Goal: Information Seeking & Learning: Check status

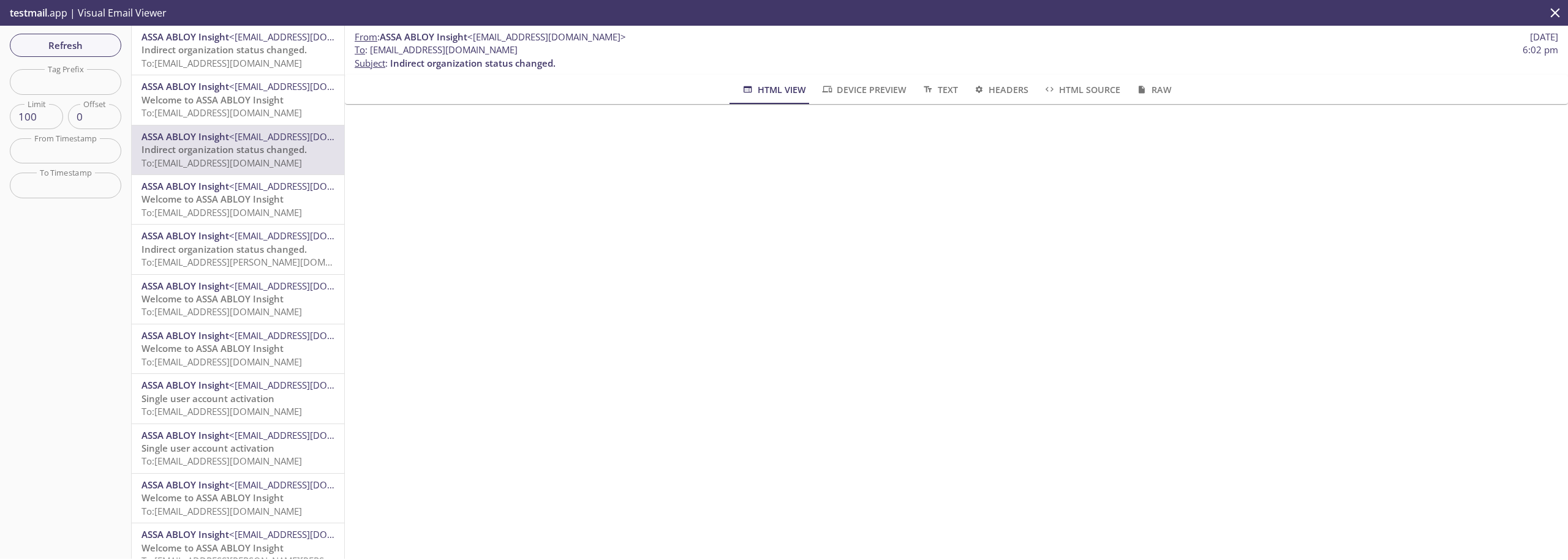
scroll to position [124, 0]
click at [85, 49] on span "Refresh" at bounding box center [65, 45] width 92 height 16
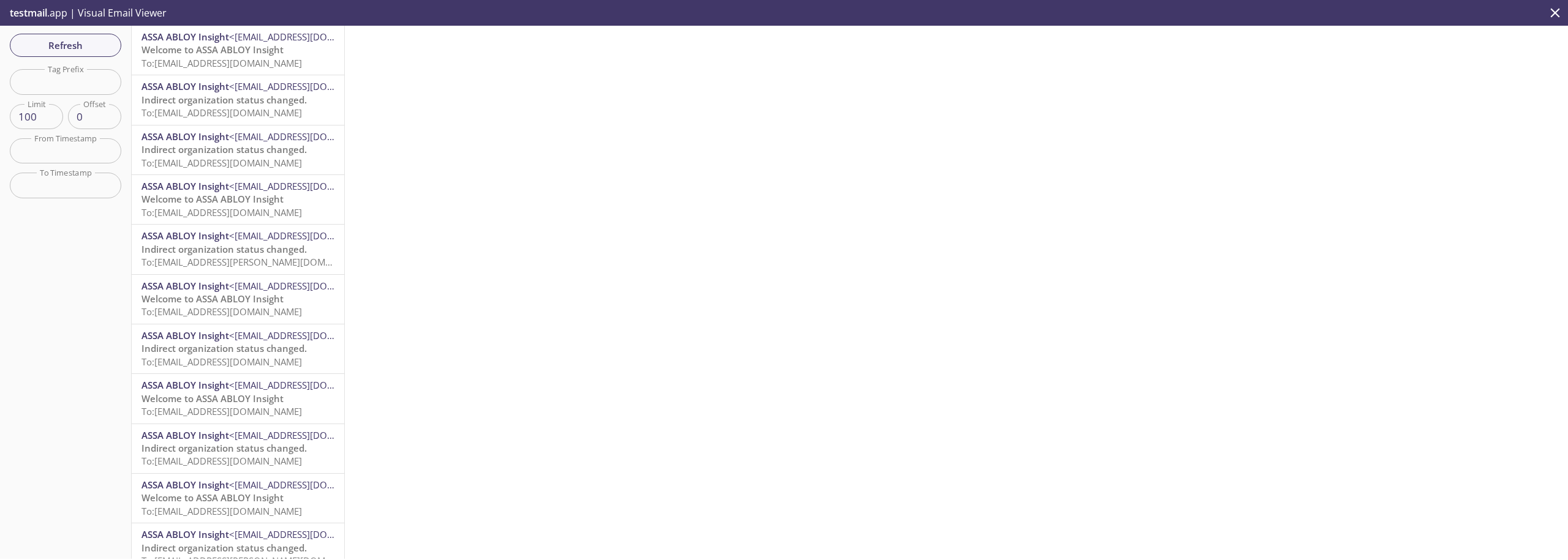
click at [216, 63] on span "To: [EMAIL_ADDRESS][DOMAIN_NAME]" at bounding box center [222, 63] width 160 height 12
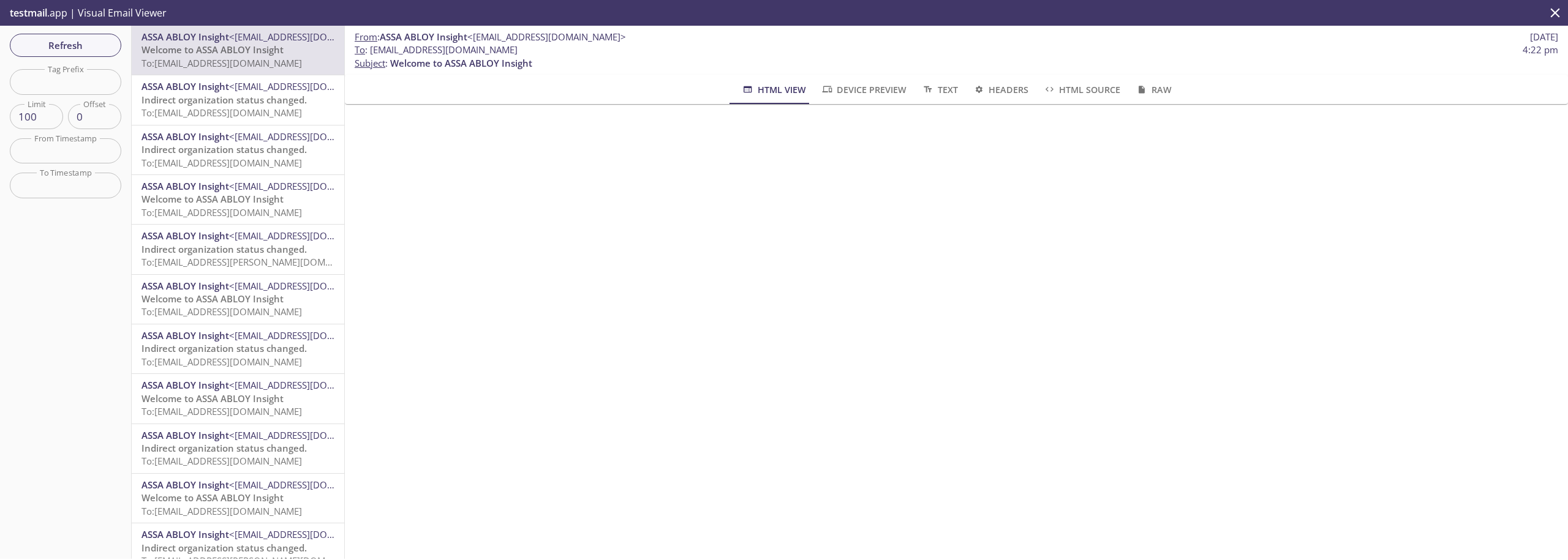
click at [210, 103] on span "Indirect organization status changed." at bounding box center [224, 99] width 165 height 12
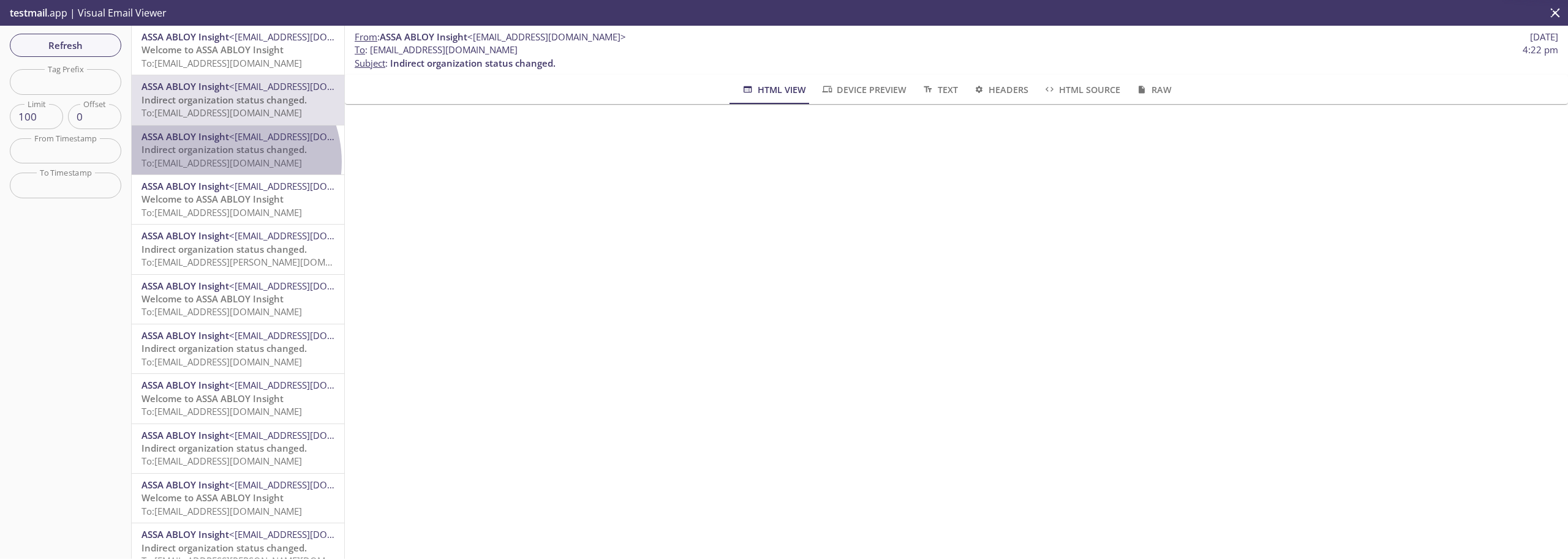
click at [222, 162] on span "To: [EMAIL_ADDRESS][DOMAIN_NAME]" at bounding box center [222, 163] width 160 height 12
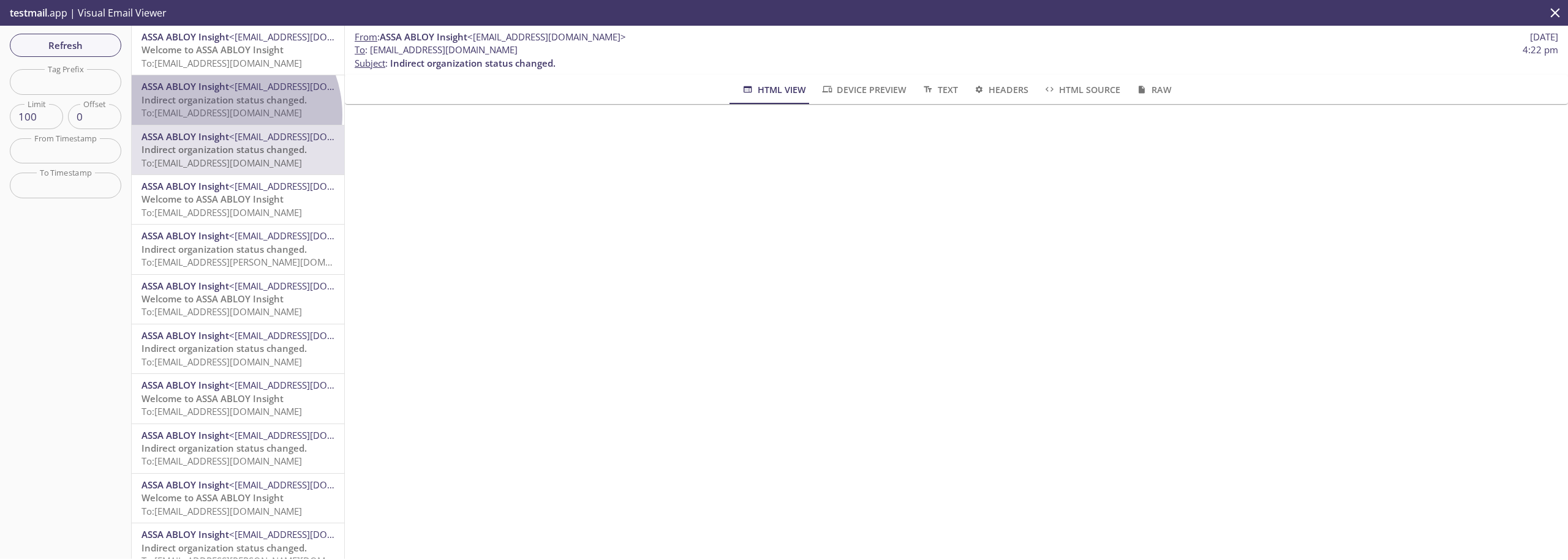
click at [223, 115] on span "To: [EMAIL_ADDRESS][DOMAIN_NAME]" at bounding box center [222, 112] width 160 height 12
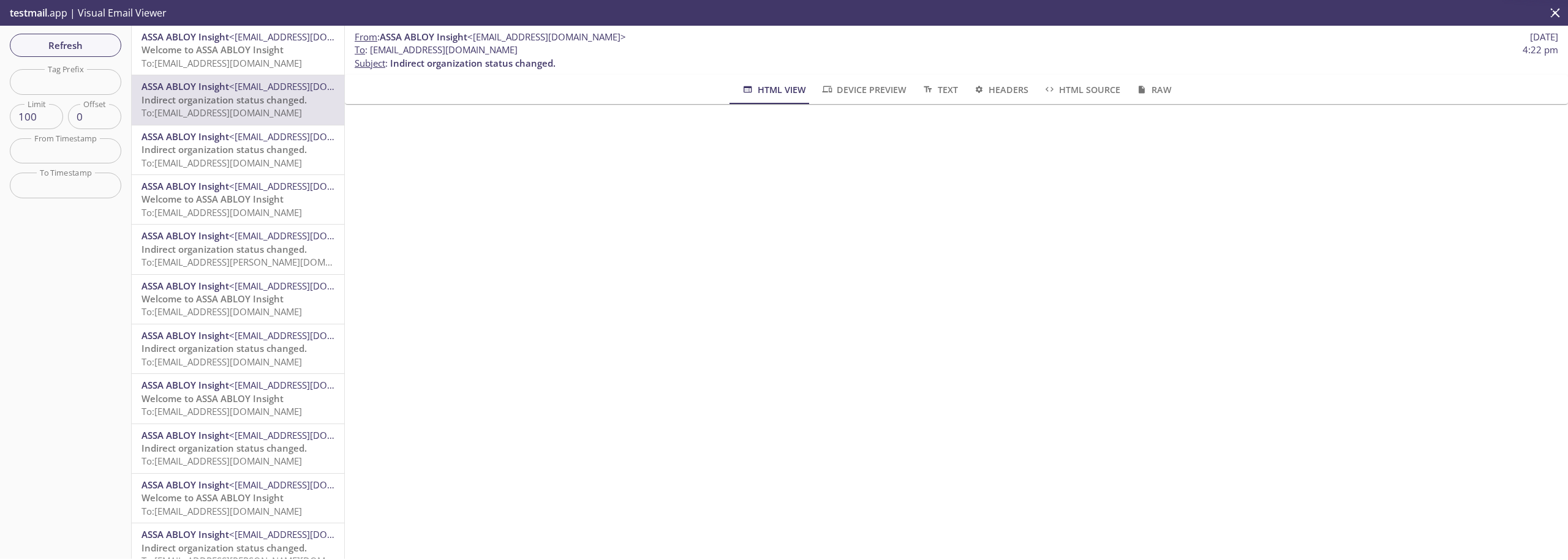
click at [222, 153] on span "Indirect organization status changed." at bounding box center [224, 149] width 165 height 12
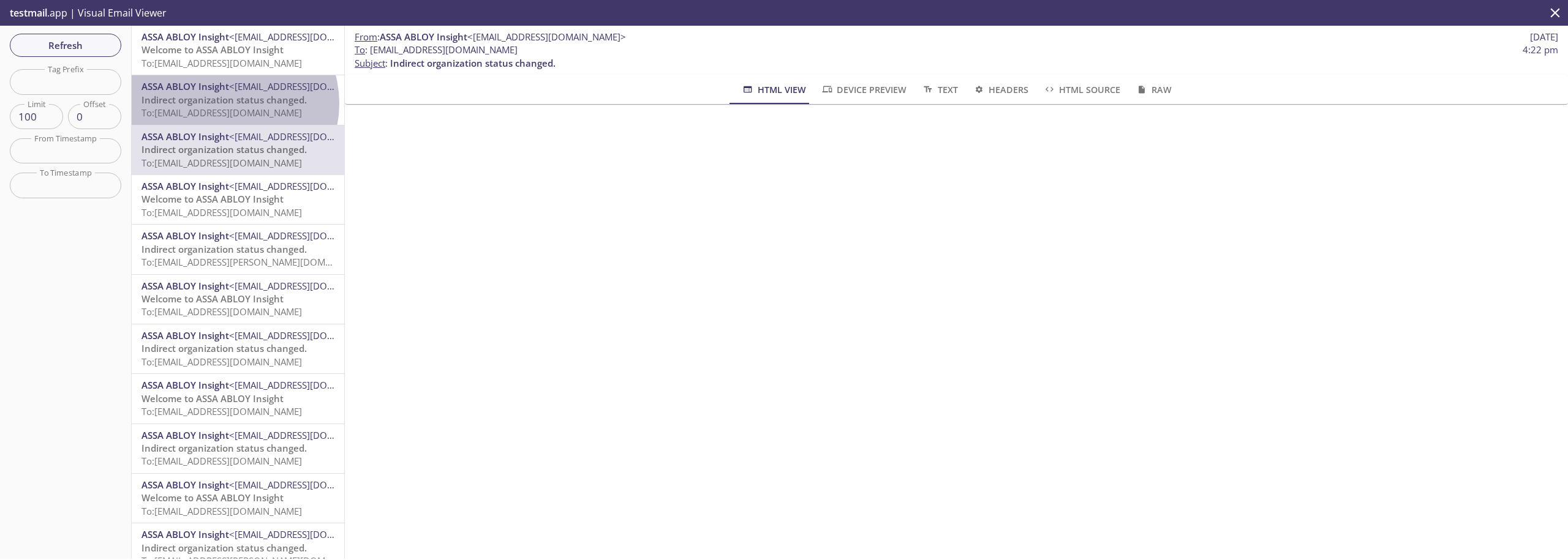
click at [227, 103] on span "Indirect organization status changed." at bounding box center [224, 99] width 165 height 12
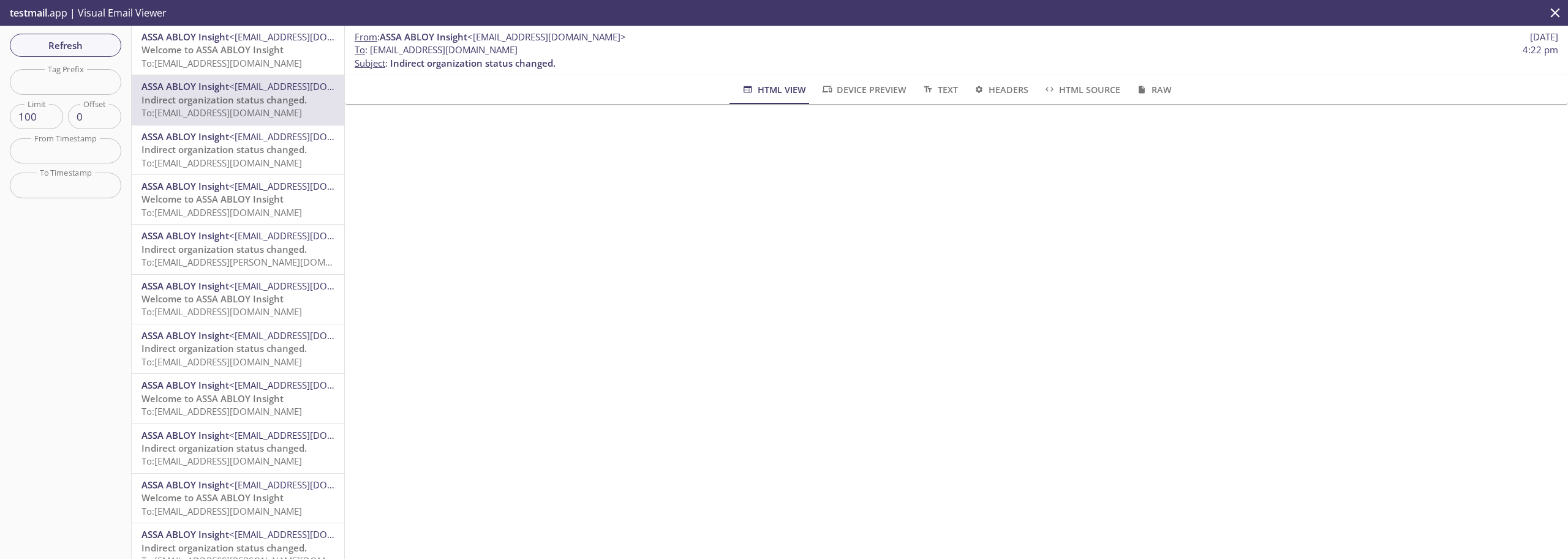
click at [222, 164] on span "To: [EMAIL_ADDRESS][DOMAIN_NAME]" at bounding box center [222, 163] width 160 height 12
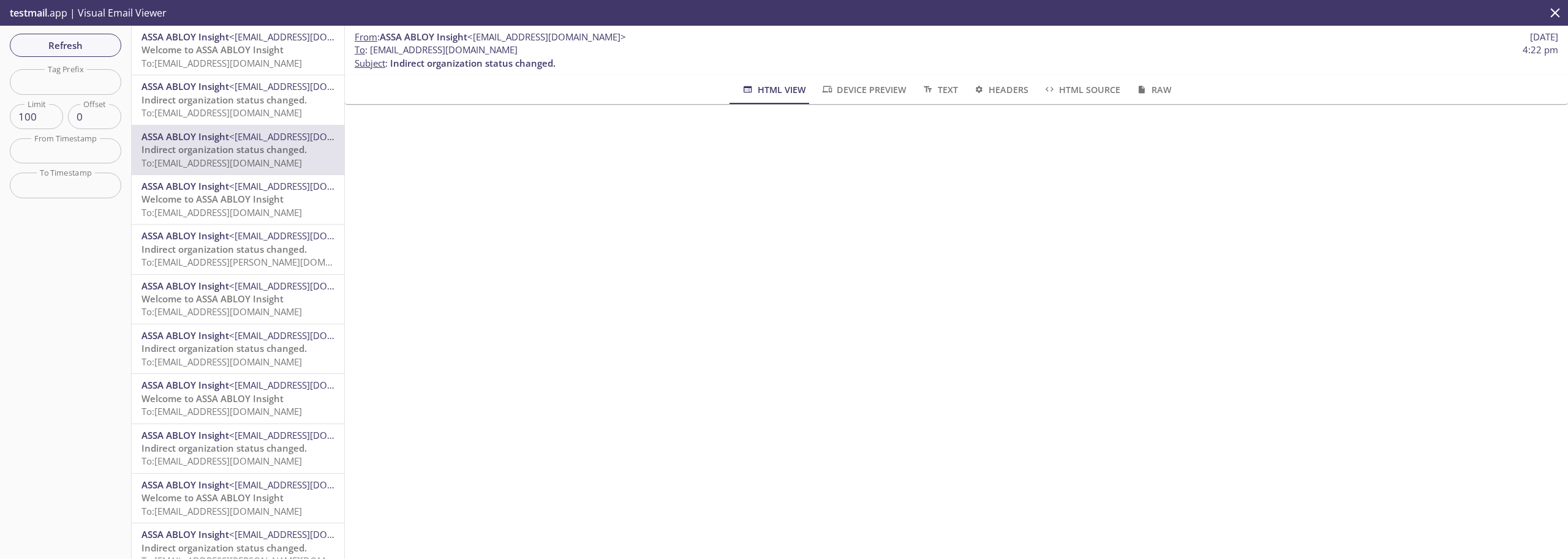
click at [226, 117] on span "To: [EMAIL_ADDRESS][DOMAIN_NAME]" at bounding box center [222, 112] width 160 height 12
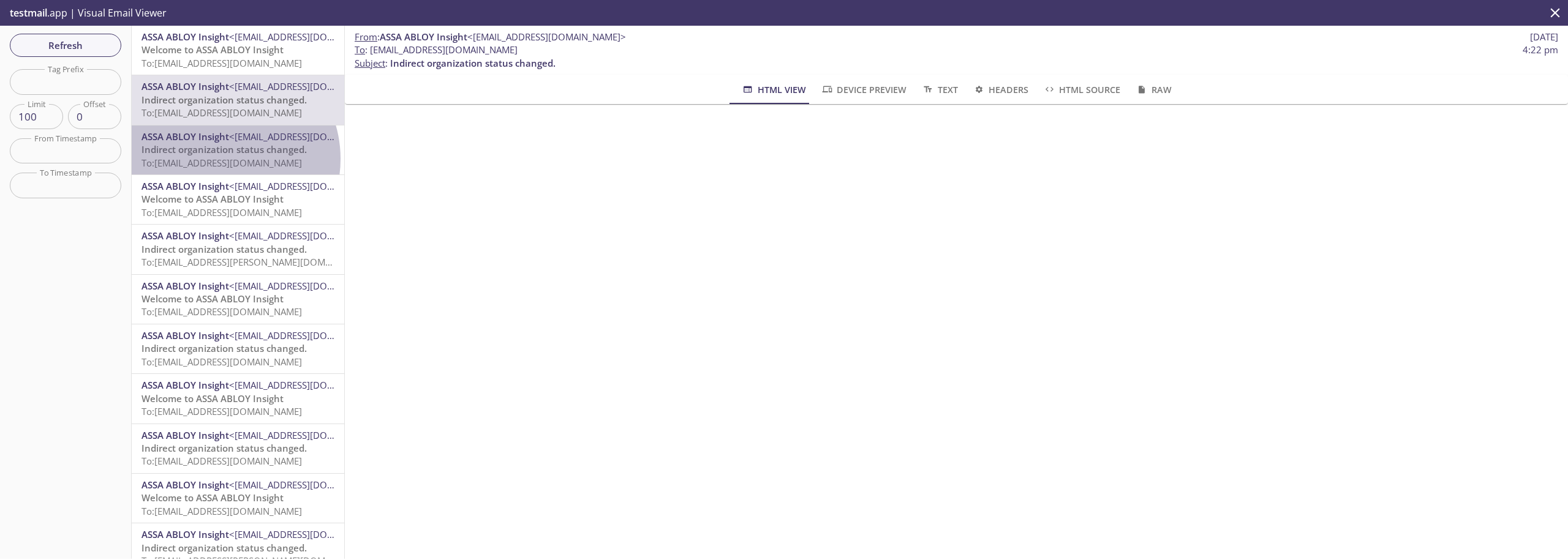
click at [222, 159] on span "To: [EMAIL_ADDRESS][DOMAIN_NAME]" at bounding box center [222, 163] width 160 height 12
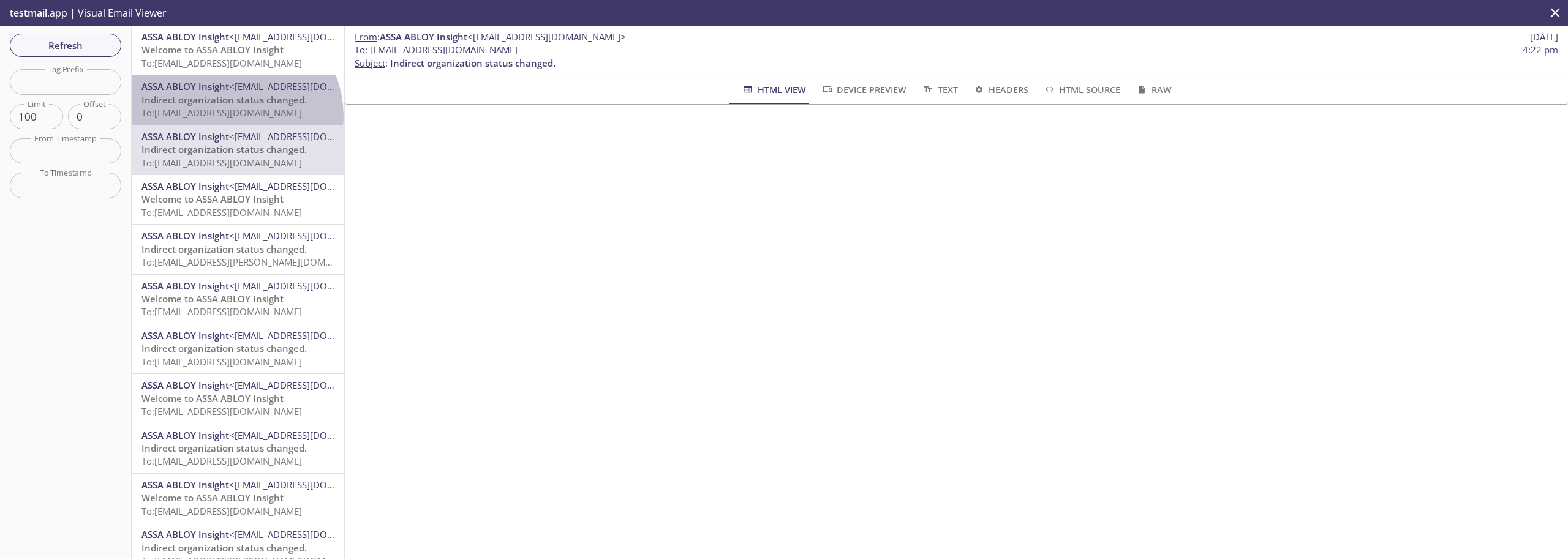
click at [231, 116] on span "To: [EMAIL_ADDRESS][DOMAIN_NAME]" at bounding box center [222, 112] width 160 height 12
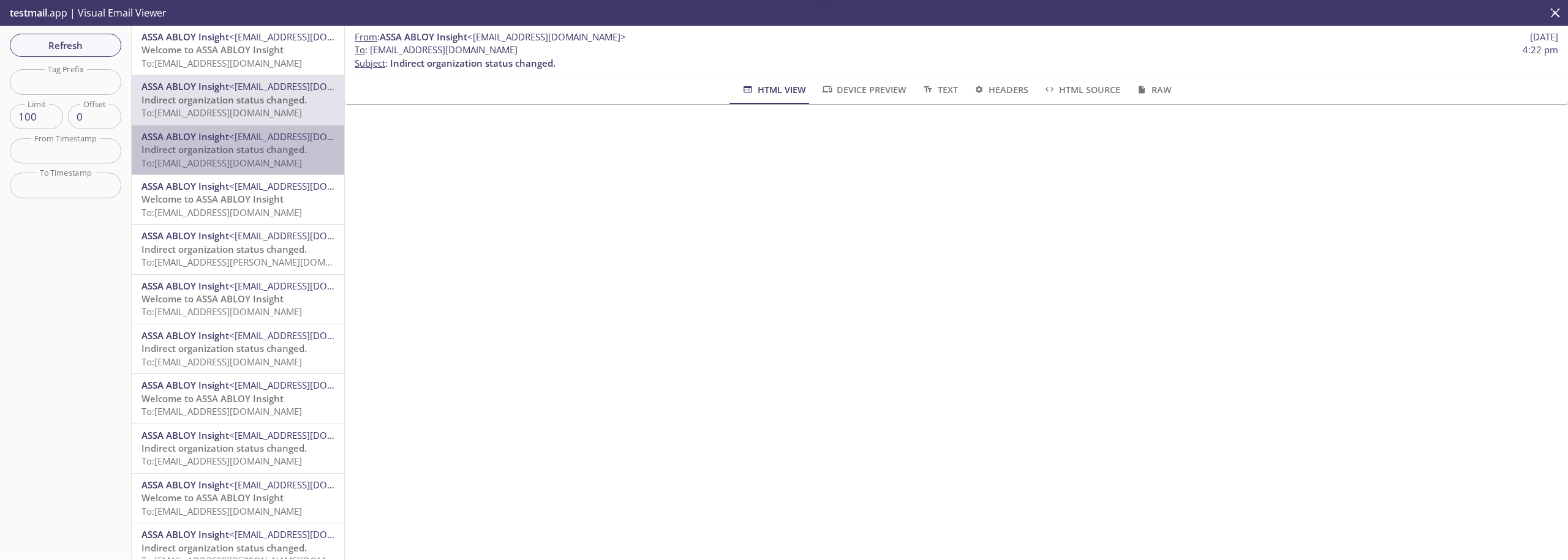
click at [240, 145] on span "Indirect organization status changed." at bounding box center [224, 149] width 165 height 12
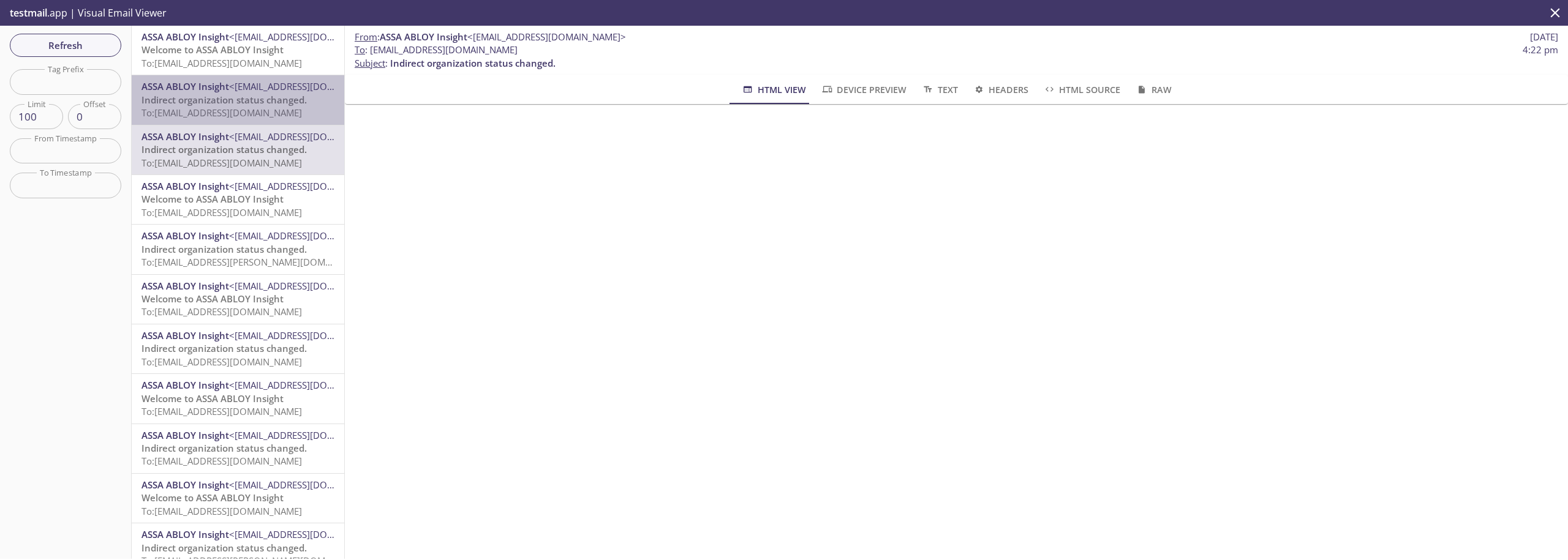
click at [241, 113] on span "To: [EMAIL_ADDRESS][DOMAIN_NAME]" at bounding box center [222, 112] width 160 height 12
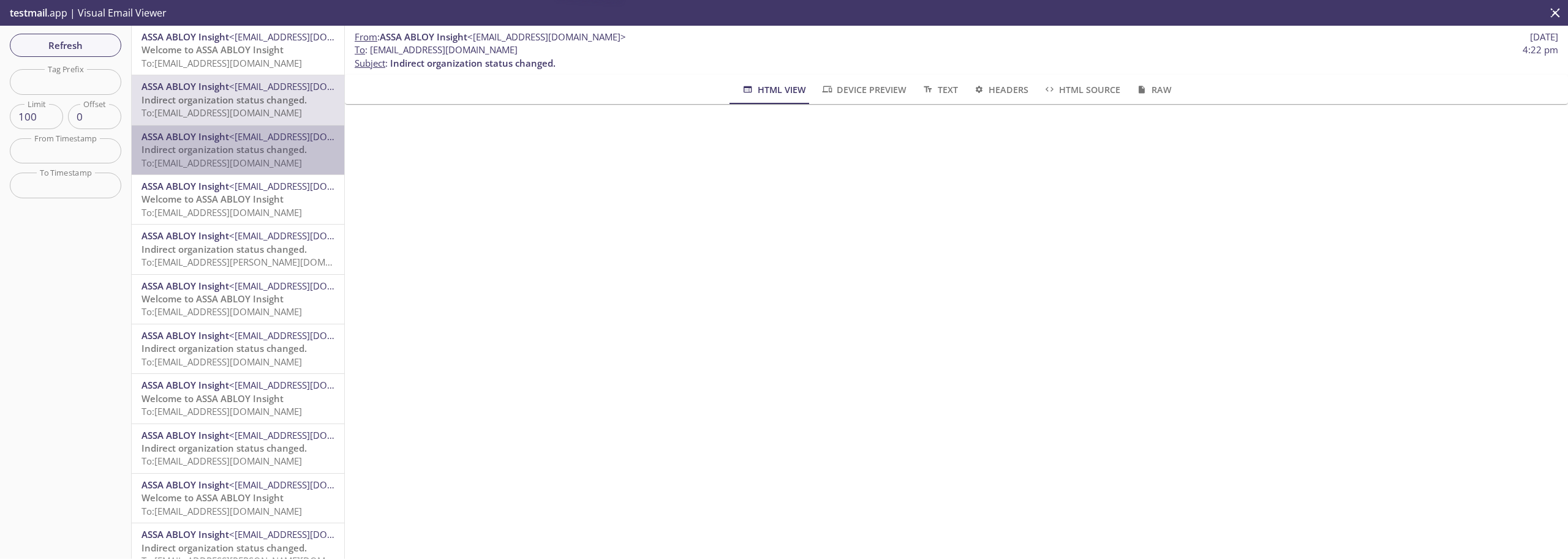
click at [240, 158] on span "To: [EMAIL_ADDRESS][DOMAIN_NAME]" at bounding box center [222, 163] width 160 height 12
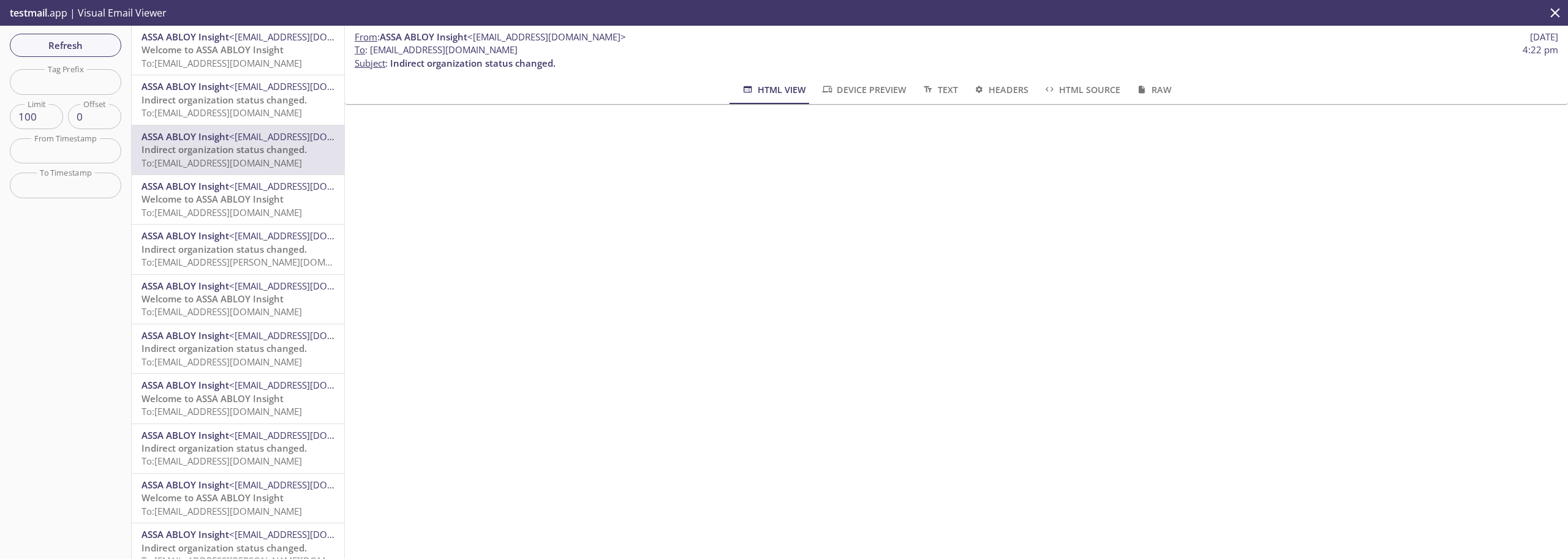
click at [77, 154] on input "text" at bounding box center [65, 150] width 112 height 25
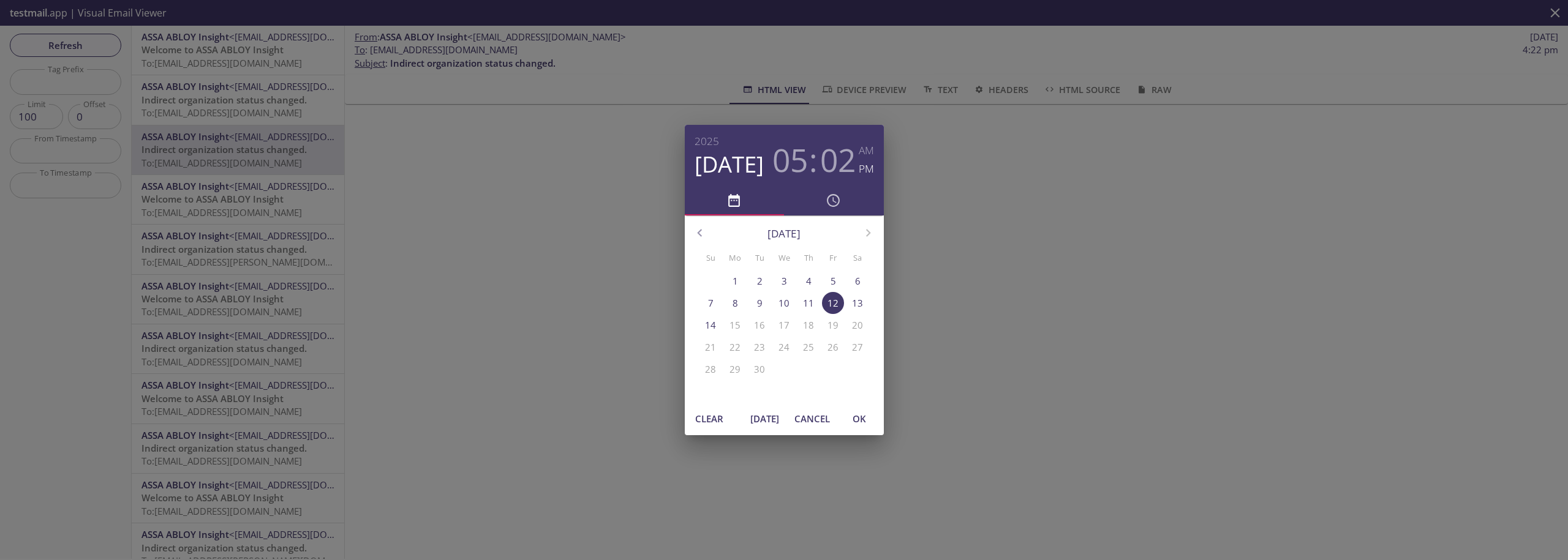
click at [746, 417] on button "[DATE]" at bounding box center [765, 419] width 39 height 23
click at [863, 422] on span "OK" at bounding box center [860, 418] width 30 height 16
type input "[DATE] 4:48 pm"
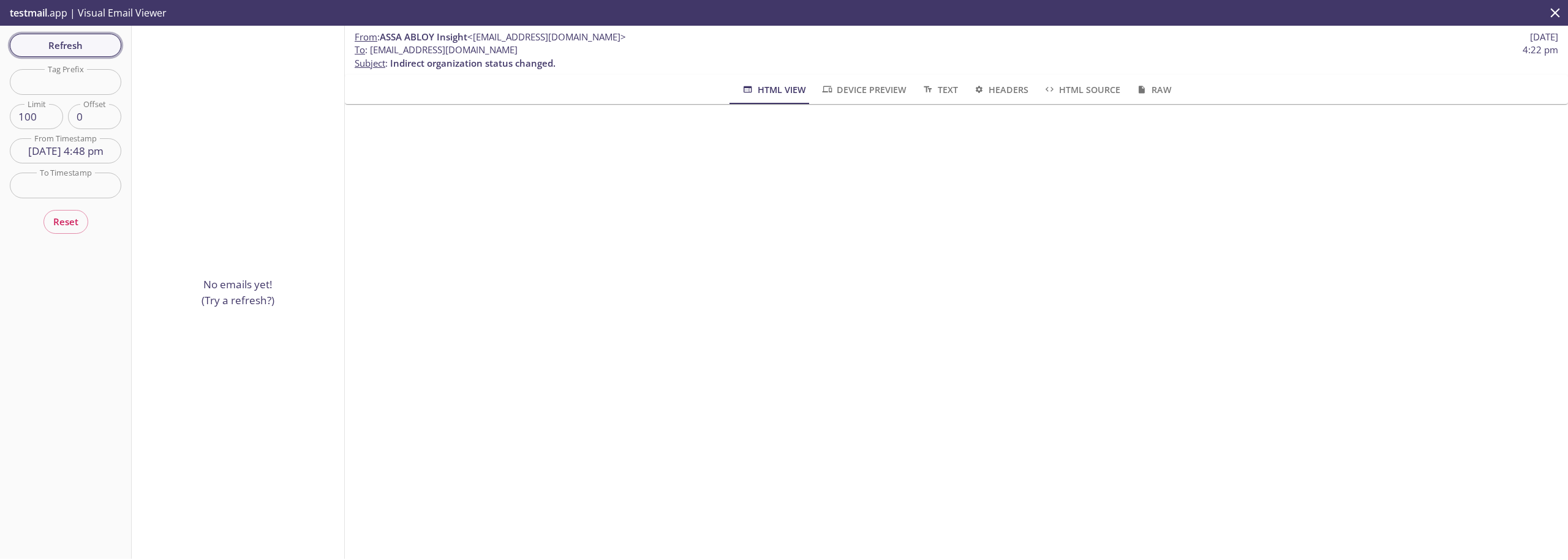
click at [86, 44] on span "Refresh" at bounding box center [65, 45] width 92 height 16
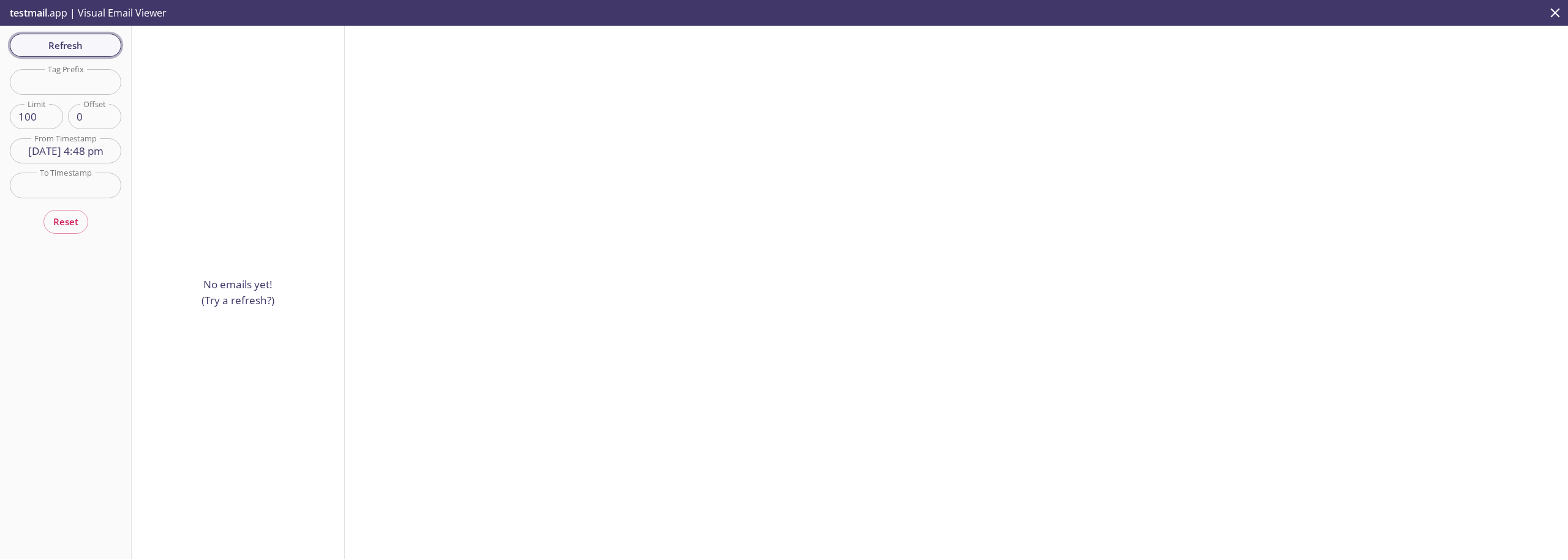
click at [86, 46] on span "Refresh" at bounding box center [65, 45] width 92 height 16
click at [91, 36] on button "Refresh" at bounding box center [65, 45] width 112 height 23
click at [207, 43] on span "ASSA ABLOY Insight" at bounding box center [185, 36] width 88 height 12
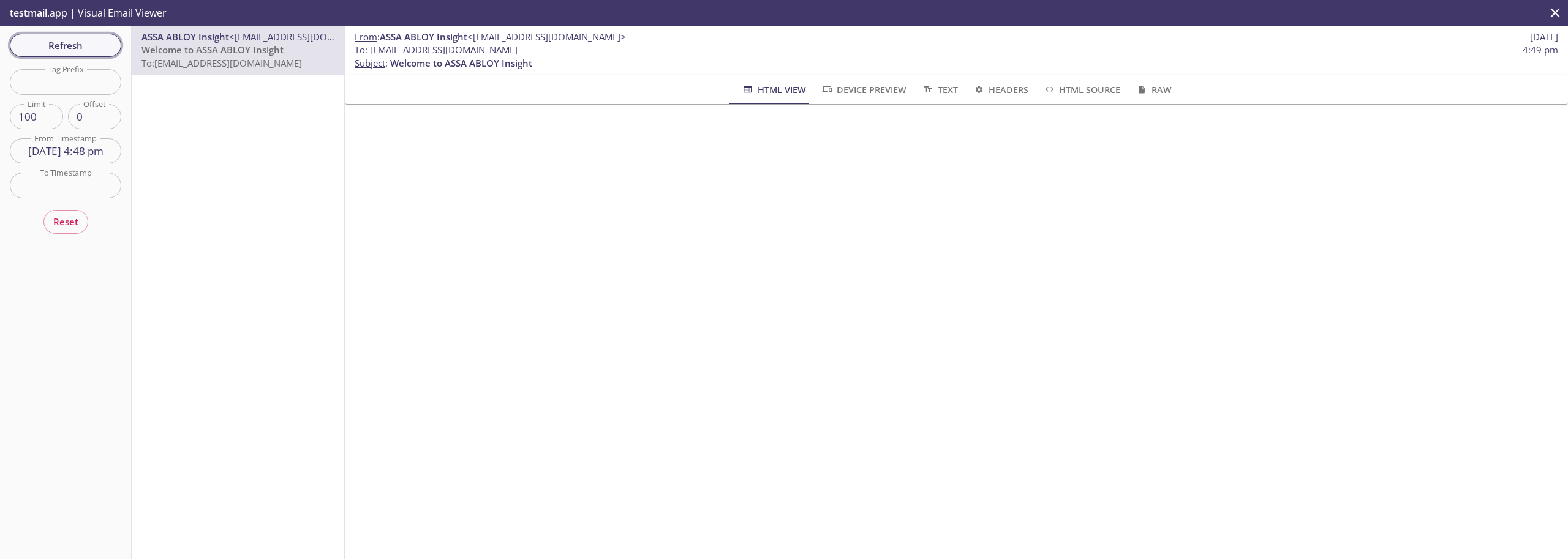
click at [81, 46] on span "Refresh" at bounding box center [65, 45] width 92 height 16
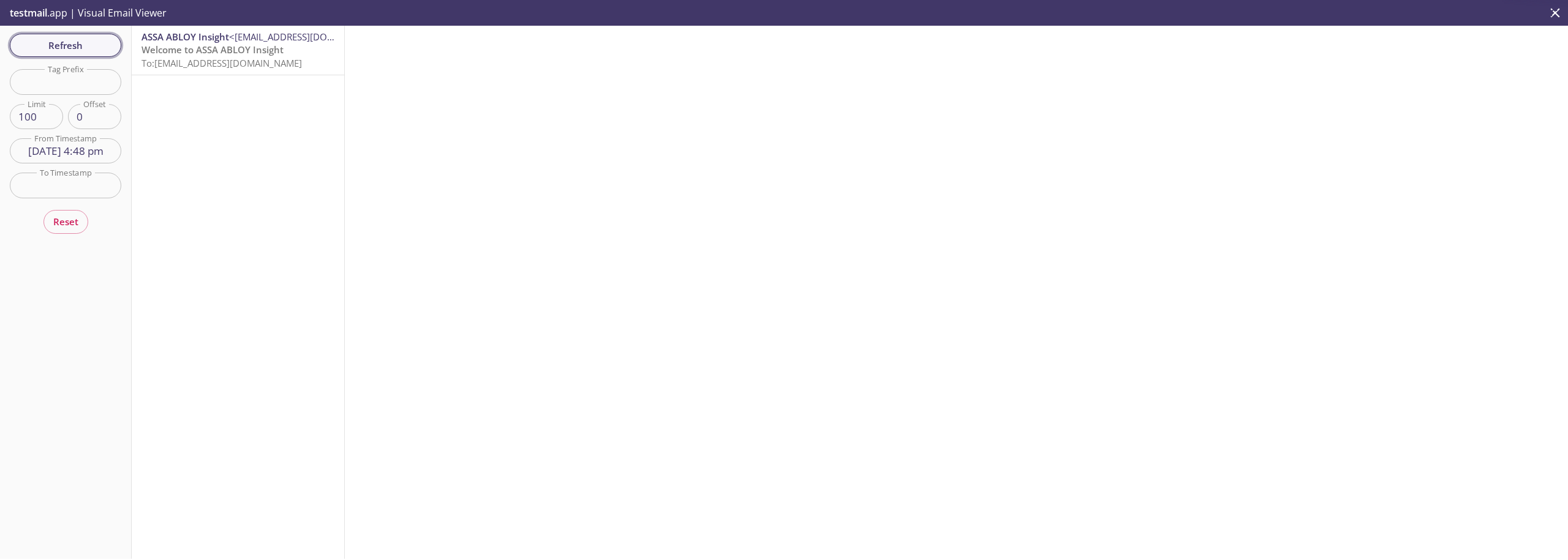
click at [74, 44] on span "Refresh" at bounding box center [65, 45] width 92 height 16
click at [175, 54] on span "Indirect organization status changed." at bounding box center [224, 50] width 165 height 12
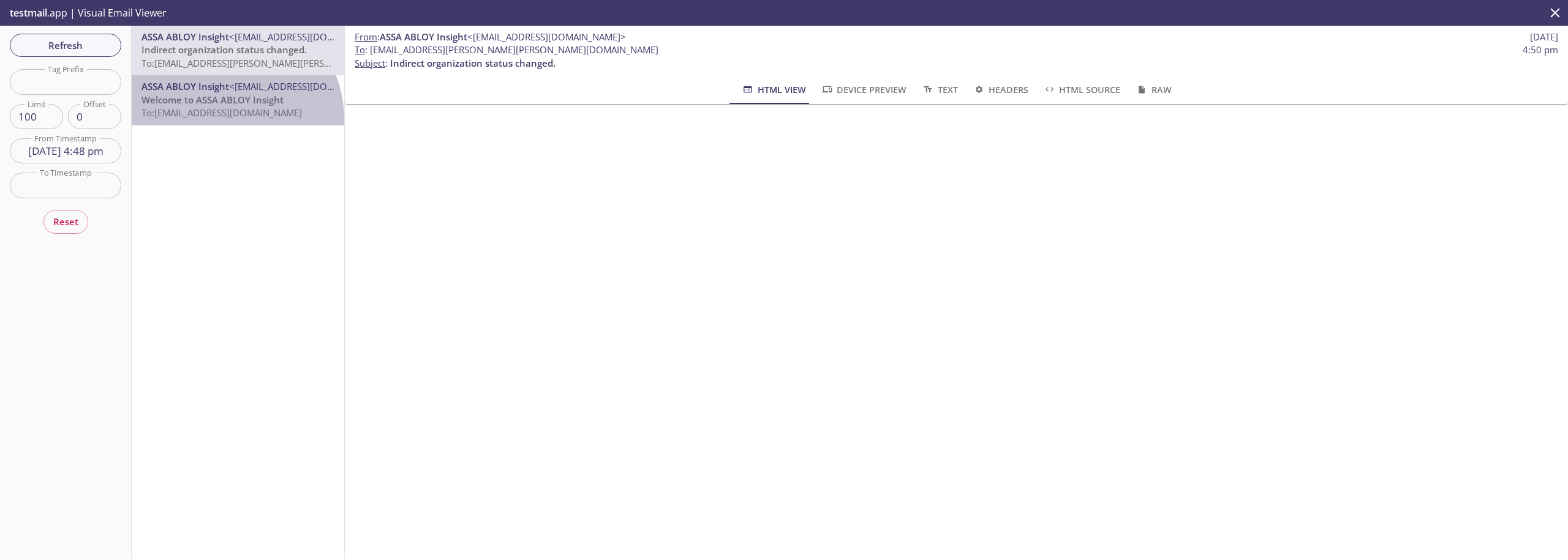
click at [223, 119] on span "To: [EMAIL_ADDRESS][DOMAIN_NAME]" at bounding box center [222, 112] width 160 height 12
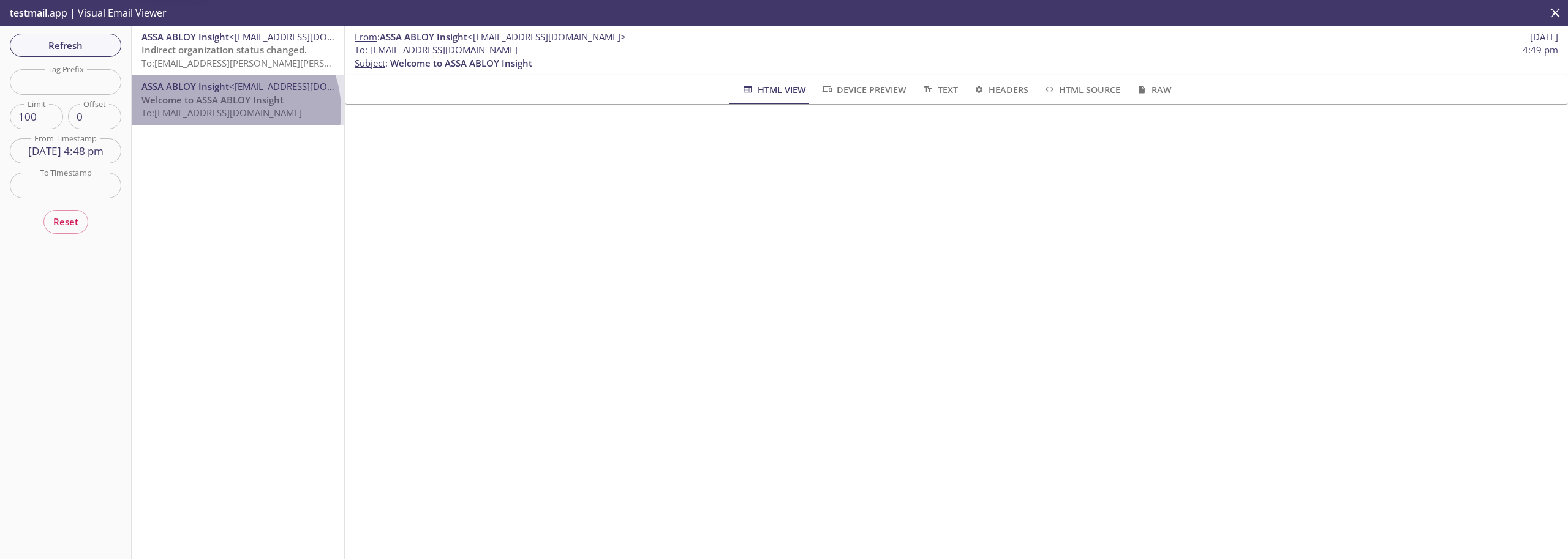
drag, startPoint x: 230, startPoint y: 110, endPoint x: 256, endPoint y: 140, distance: 39.7
click at [230, 110] on span "To: [EMAIL_ADDRESS][DOMAIN_NAME]" at bounding box center [222, 112] width 160 height 12
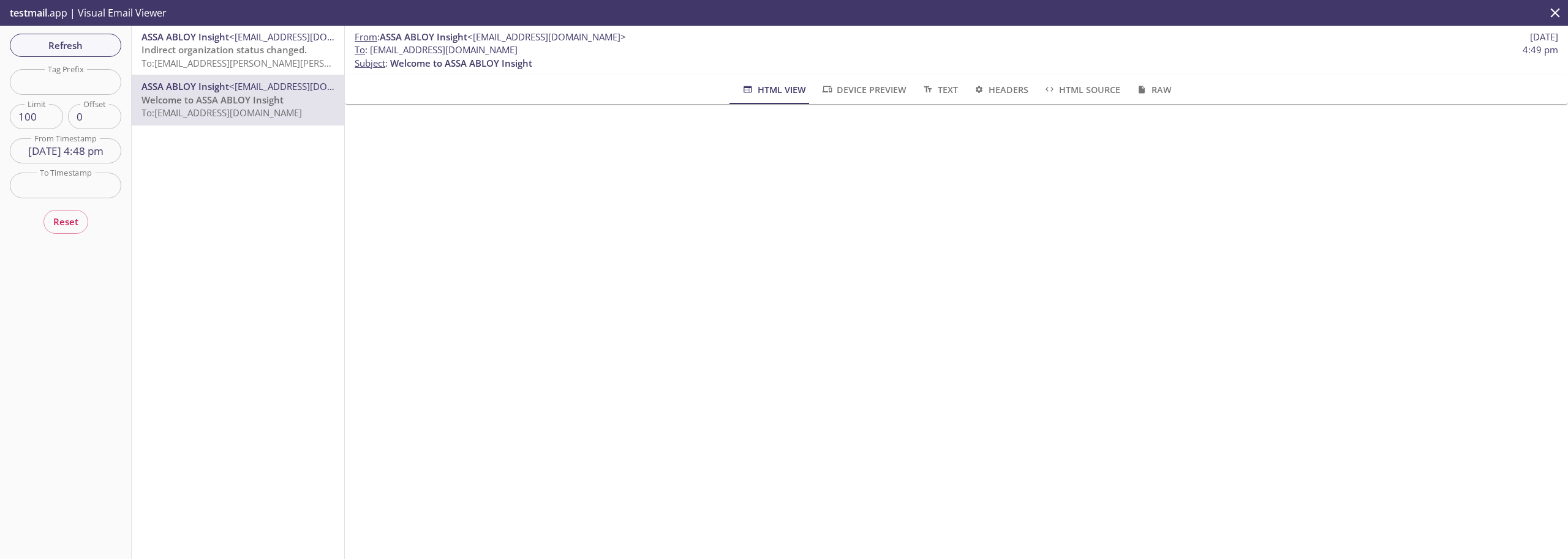
click at [209, 107] on span "To: [EMAIL_ADDRESS][DOMAIN_NAME]" at bounding box center [222, 112] width 160 height 12
click at [204, 34] on span "ASSA ABLOY Insight" at bounding box center [185, 36] width 88 height 12
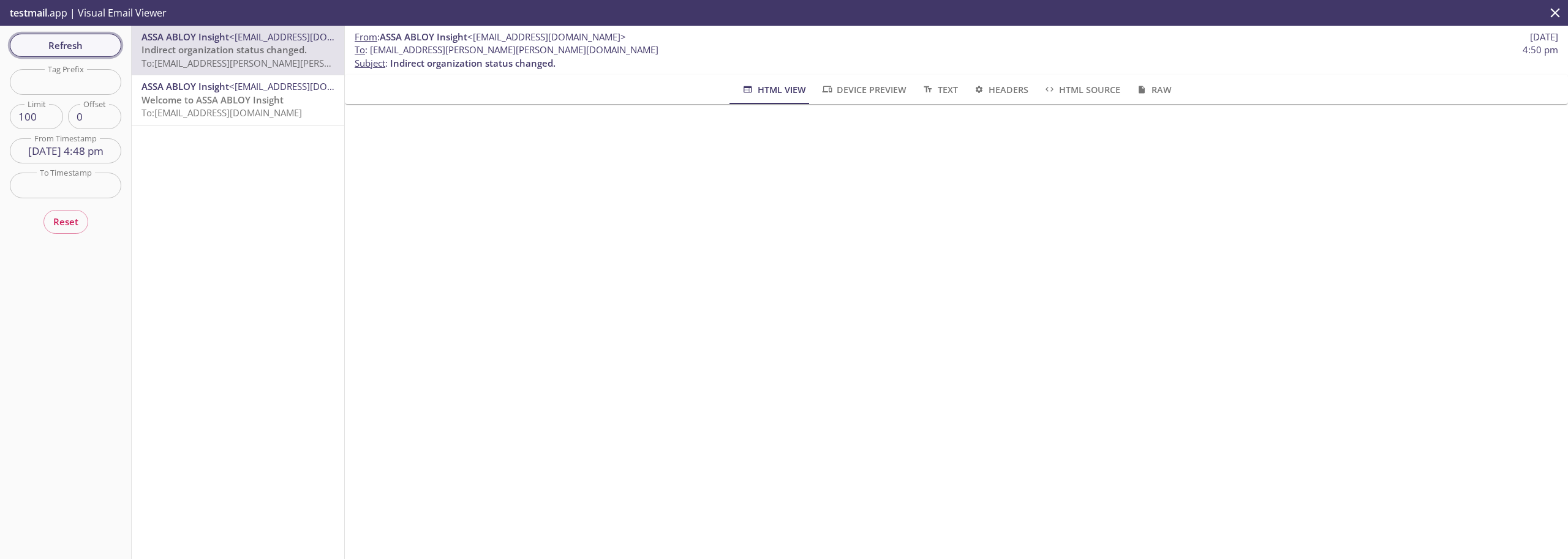
click at [74, 50] on span "Refresh" at bounding box center [65, 45] width 92 height 16
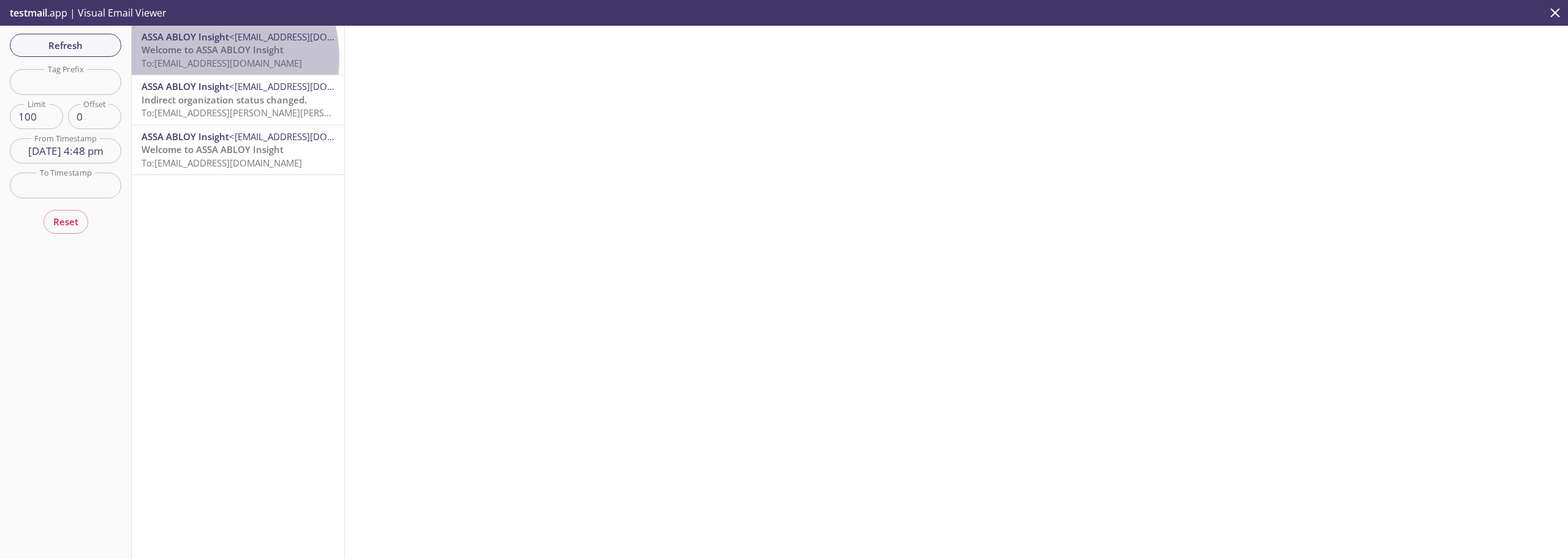
click at [193, 59] on span "To: [EMAIL_ADDRESS][DOMAIN_NAME]" at bounding box center [222, 63] width 160 height 12
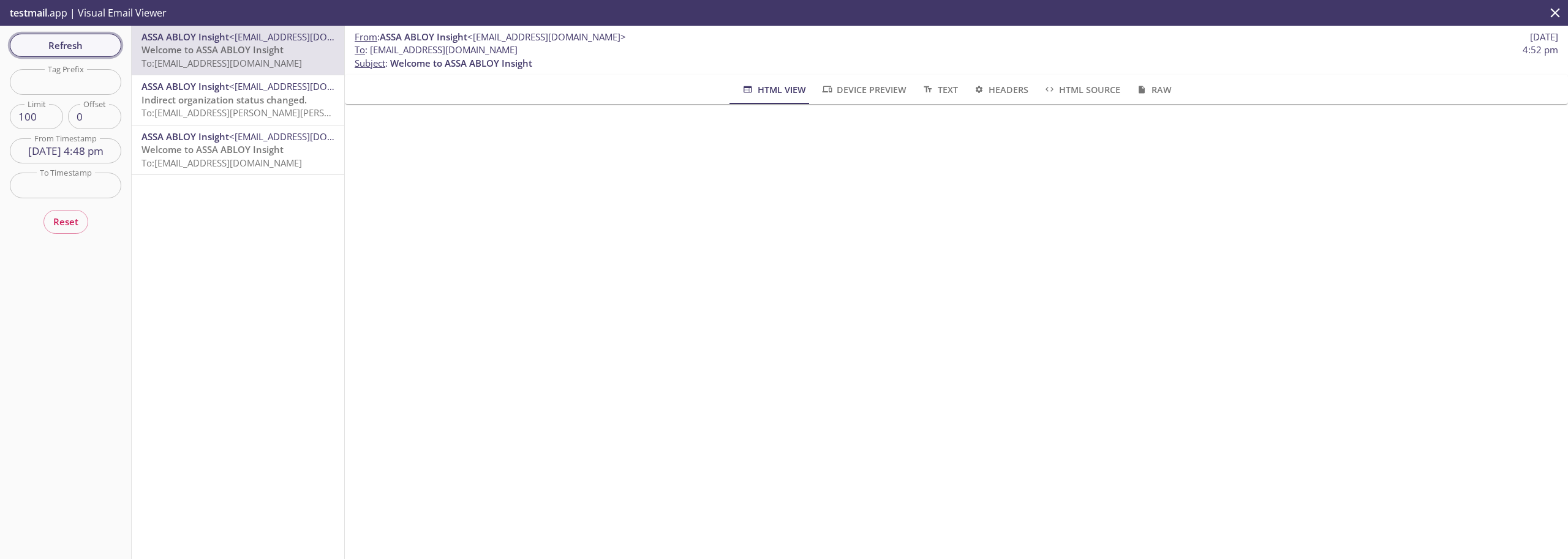
click at [36, 38] on span "Refresh" at bounding box center [65, 45] width 92 height 16
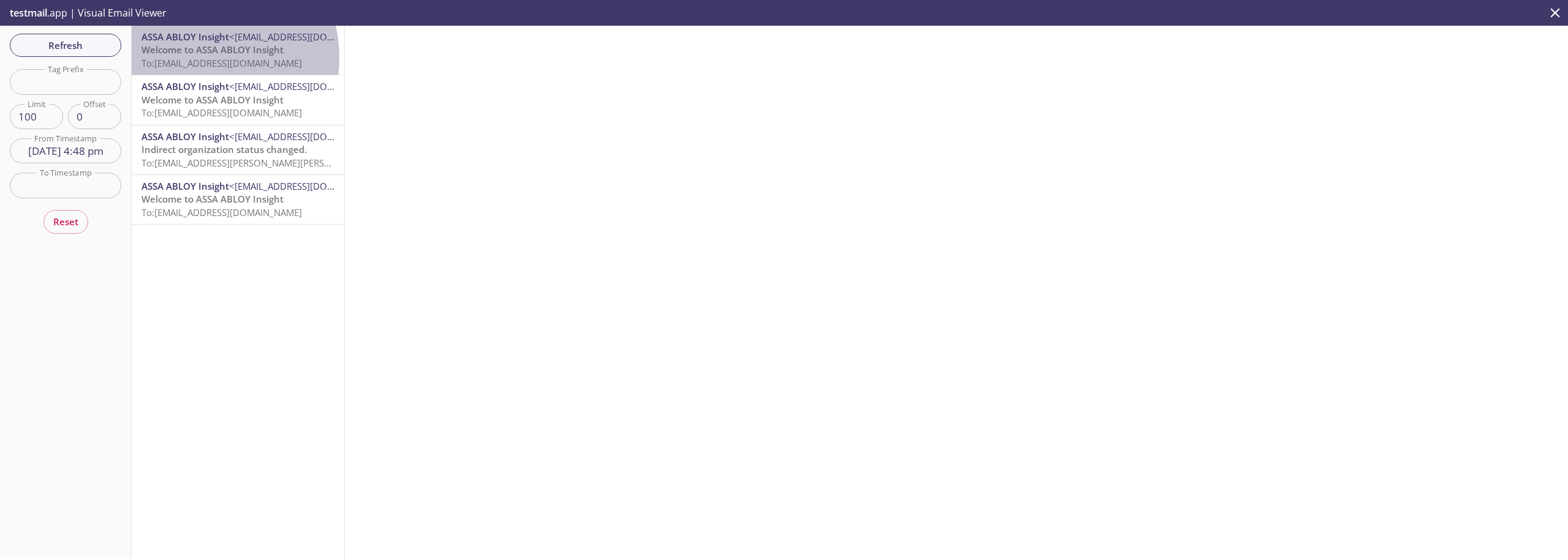
click at [201, 57] on span "To: [EMAIL_ADDRESS][DOMAIN_NAME]" at bounding box center [222, 63] width 160 height 12
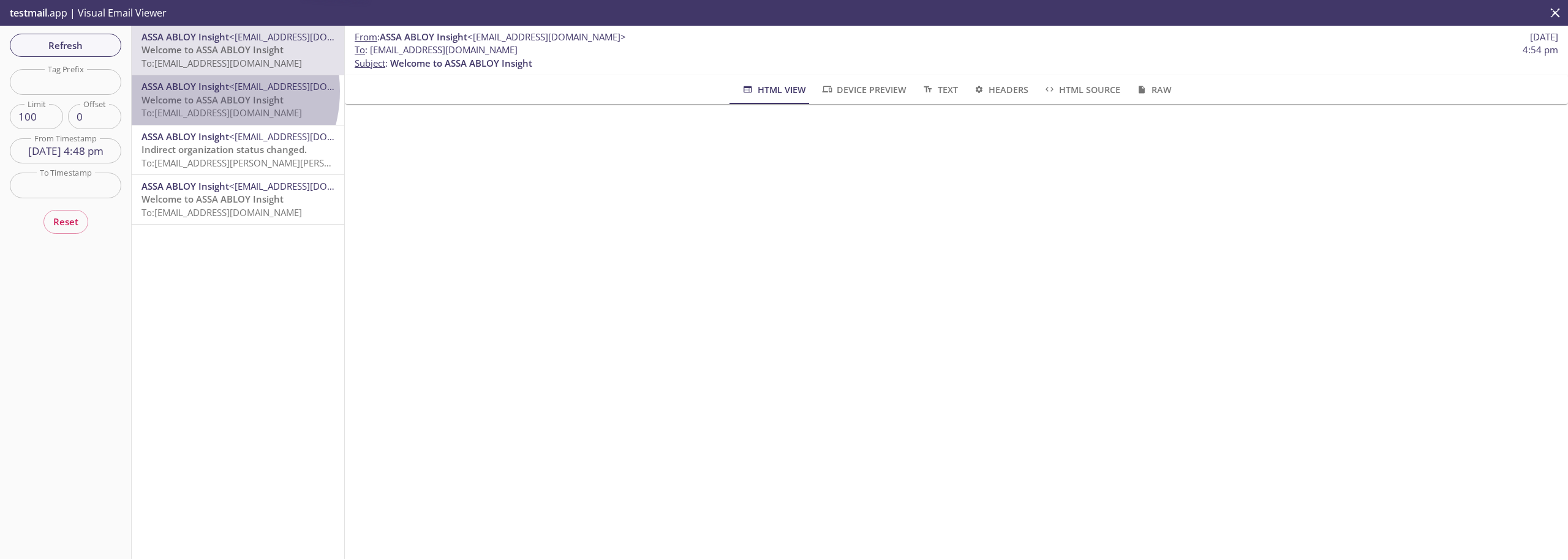
click at [203, 91] on span "ASSA ABLOY Insight" at bounding box center [185, 86] width 88 height 12
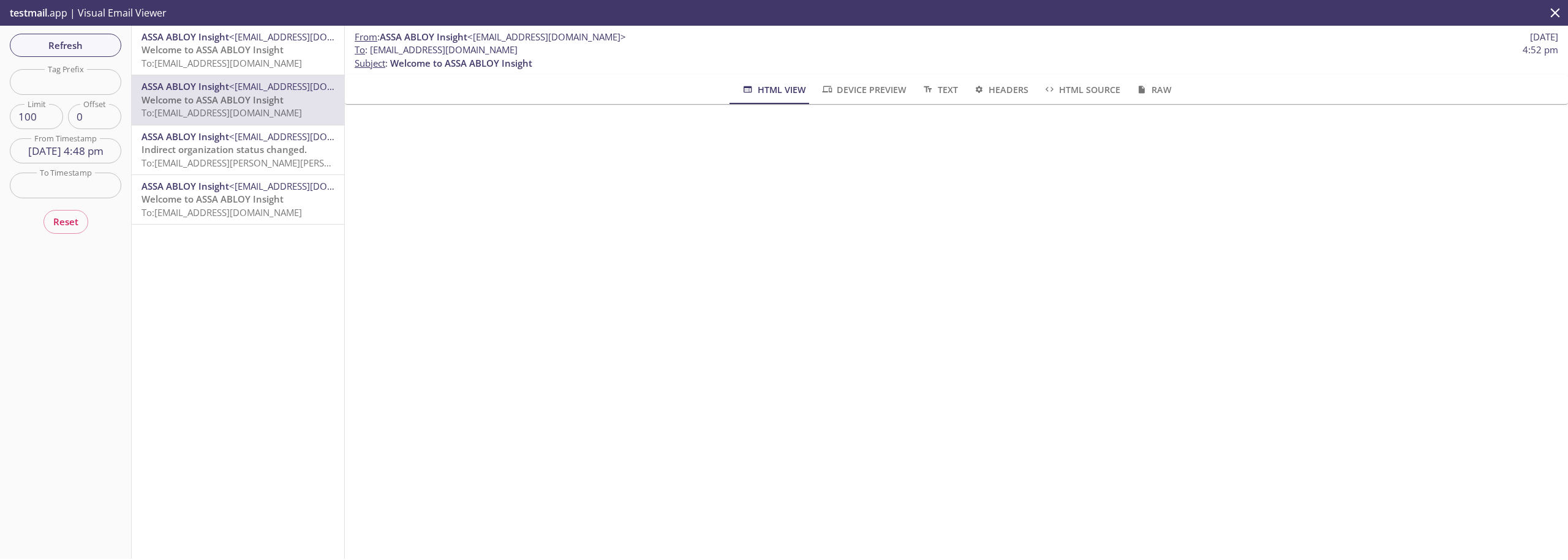
click at [212, 59] on span "To: [EMAIL_ADDRESS][DOMAIN_NAME]" at bounding box center [222, 63] width 160 height 12
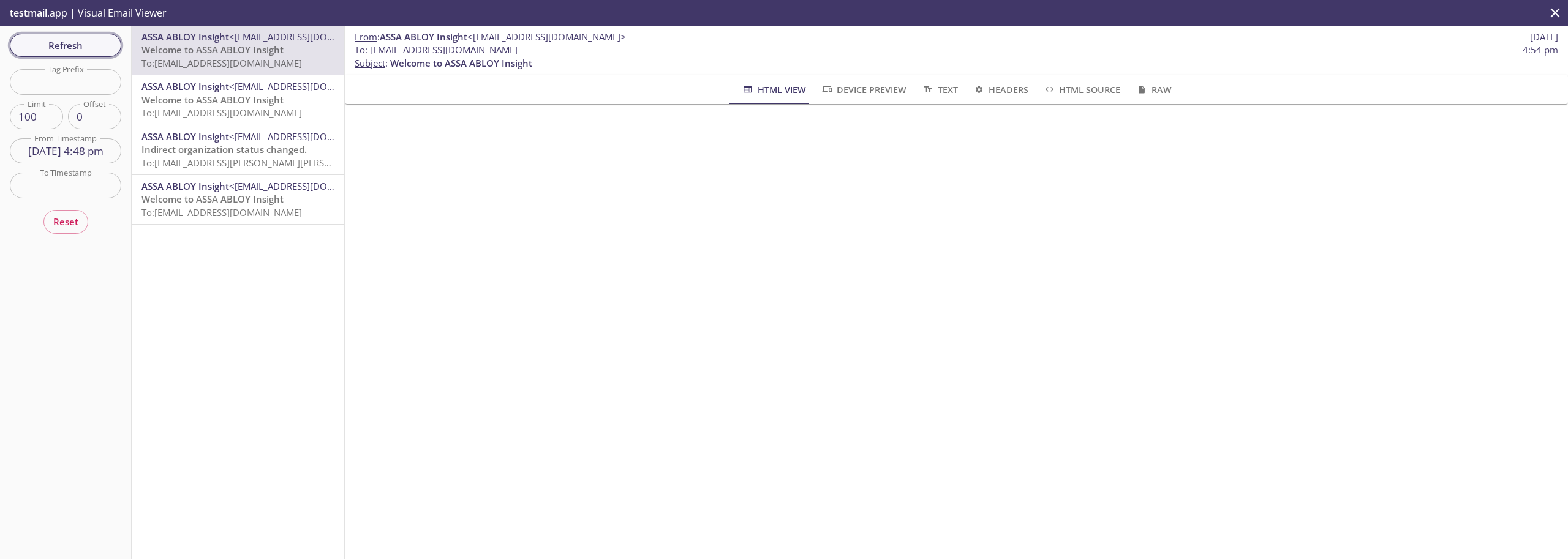
click at [82, 41] on span "Refresh" at bounding box center [65, 45] width 92 height 16
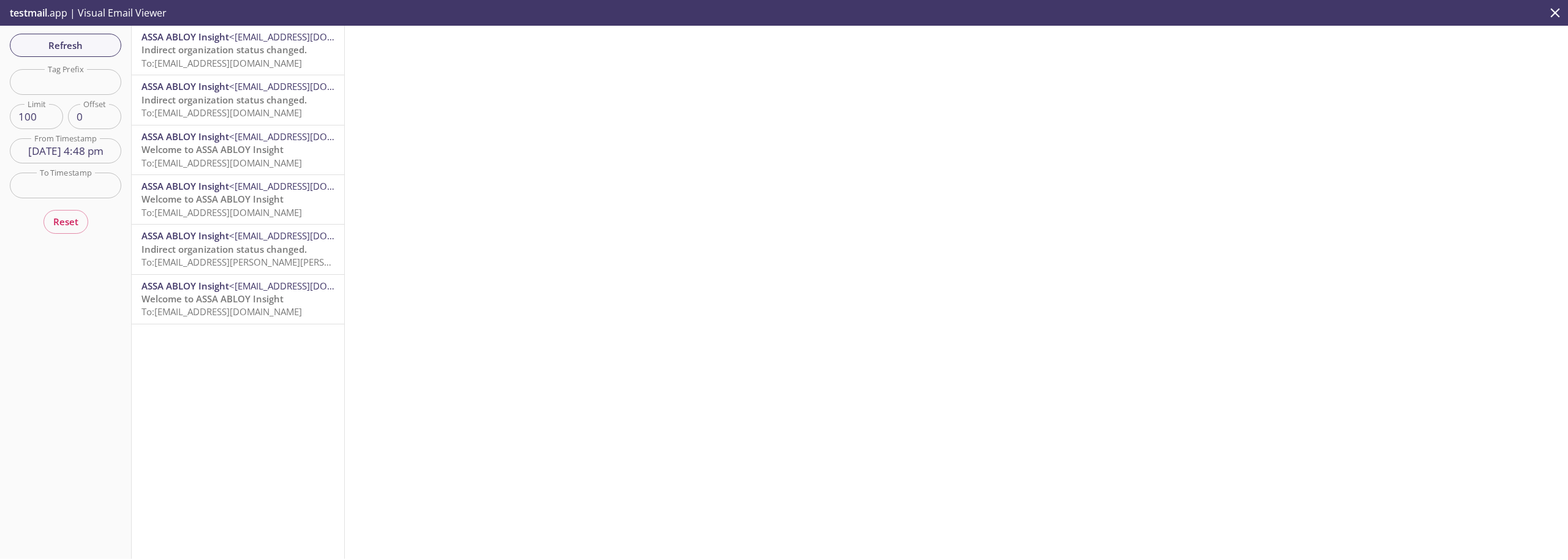
click at [225, 111] on span "To: [EMAIL_ADDRESS][DOMAIN_NAME]" at bounding box center [222, 112] width 160 height 12
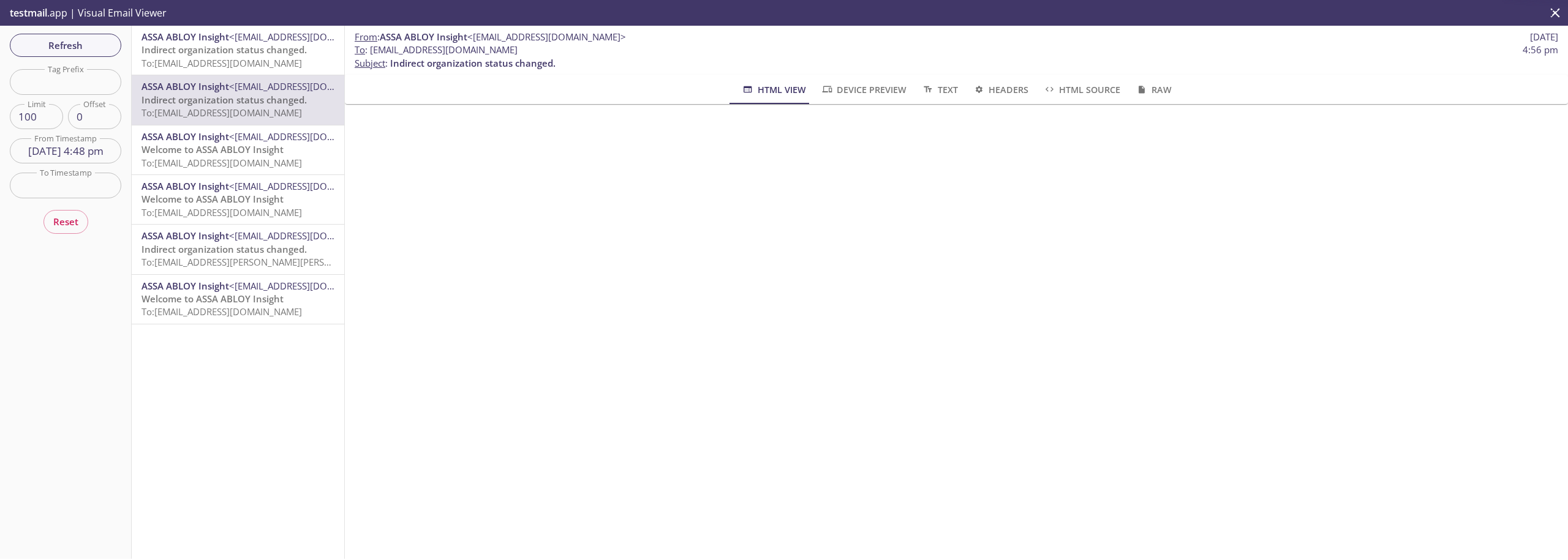
click at [241, 58] on span "To: [EMAIL_ADDRESS][DOMAIN_NAME]" at bounding box center [222, 63] width 160 height 12
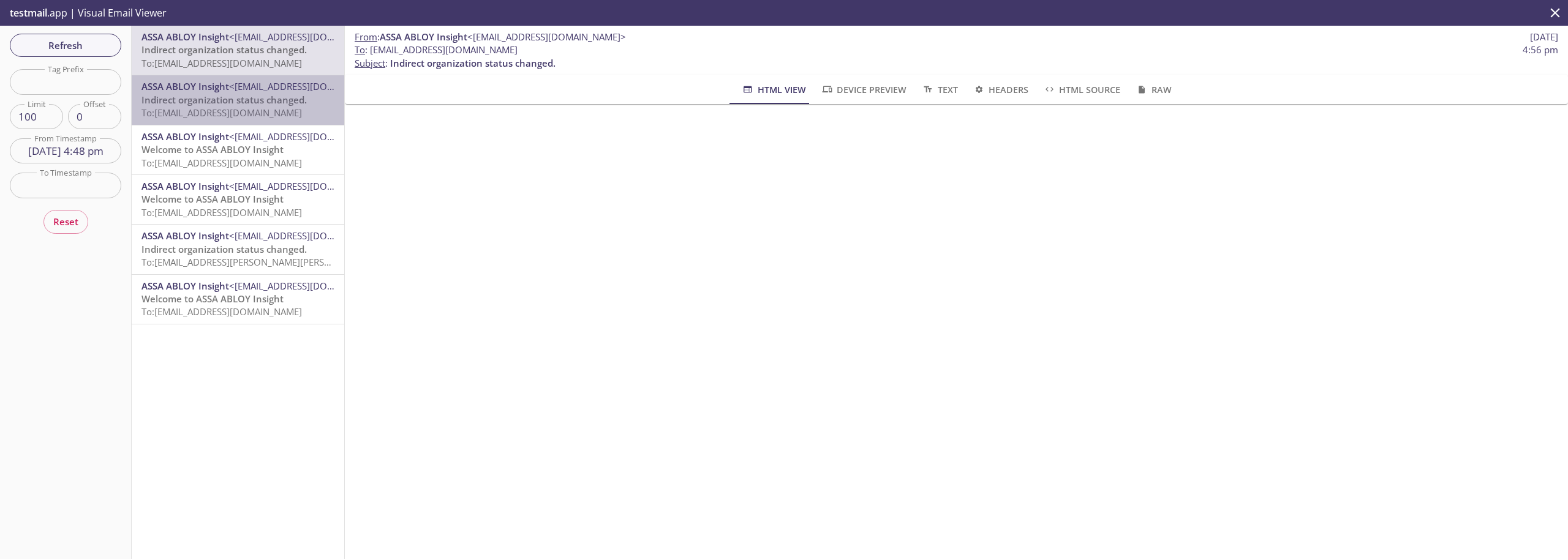
click at [238, 88] on span "<[EMAIL_ADDRESS][DOMAIN_NAME]>" at bounding box center [308, 86] width 159 height 12
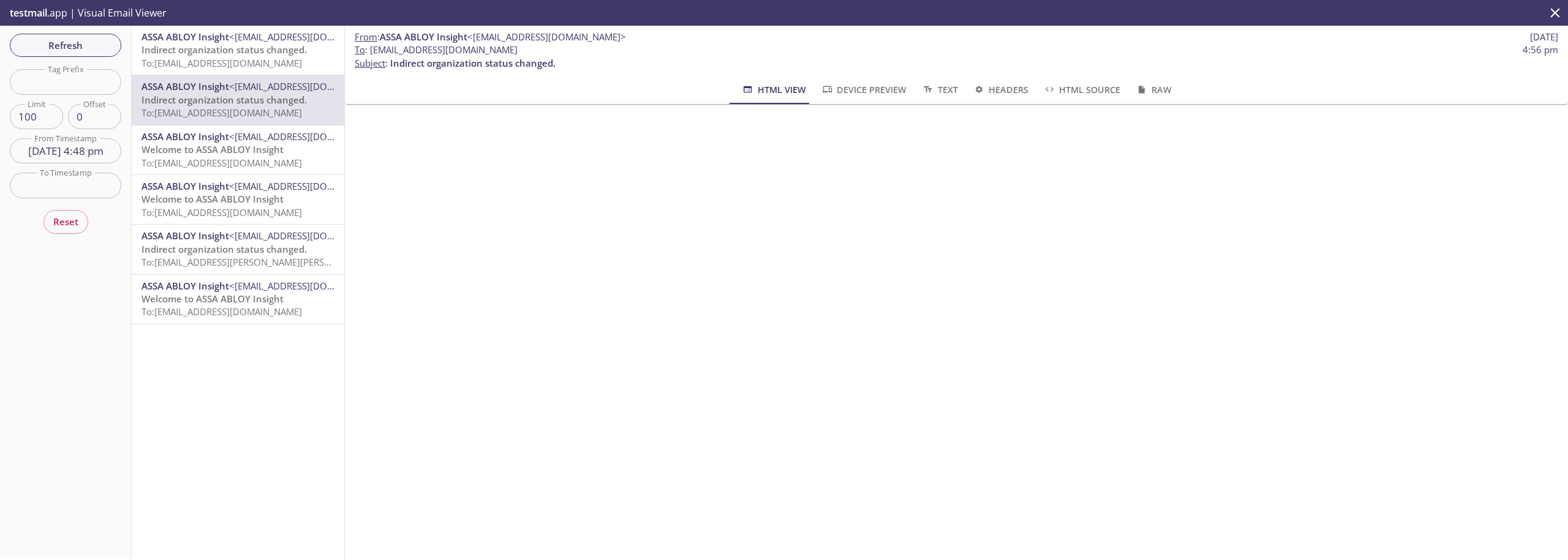
click at [250, 49] on span "Indirect organization status changed." at bounding box center [224, 50] width 165 height 12
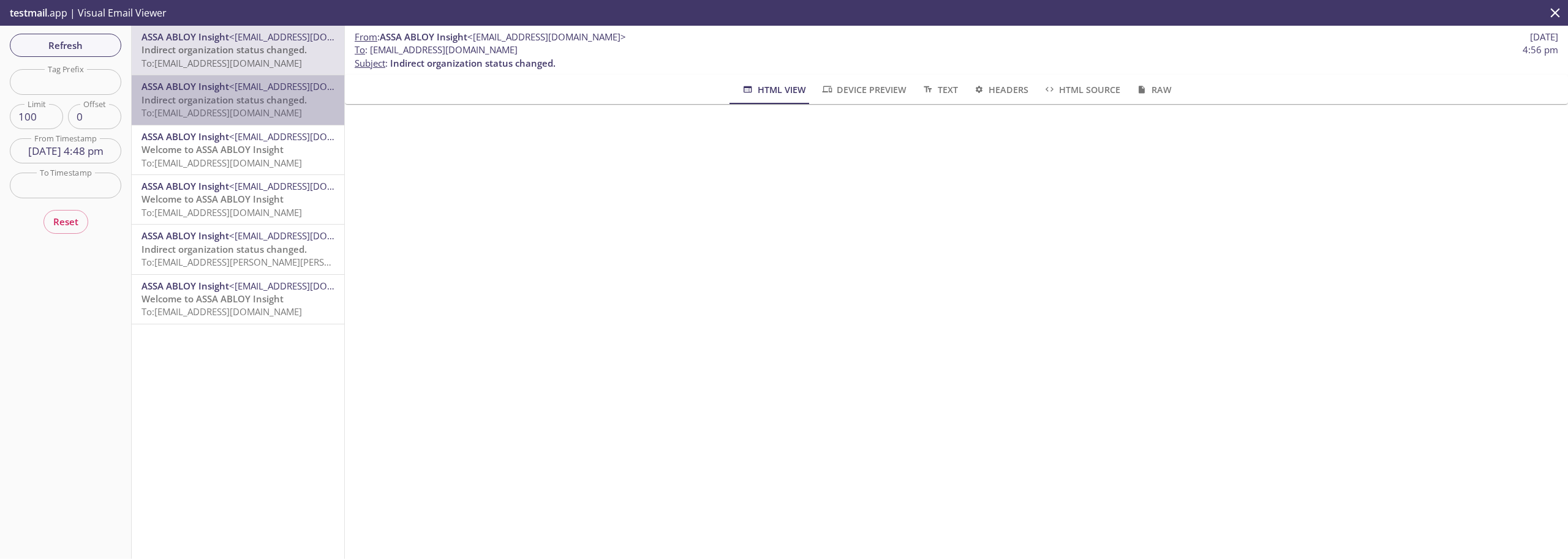
click at [255, 99] on span "Indirect organization status changed." at bounding box center [224, 99] width 165 height 12
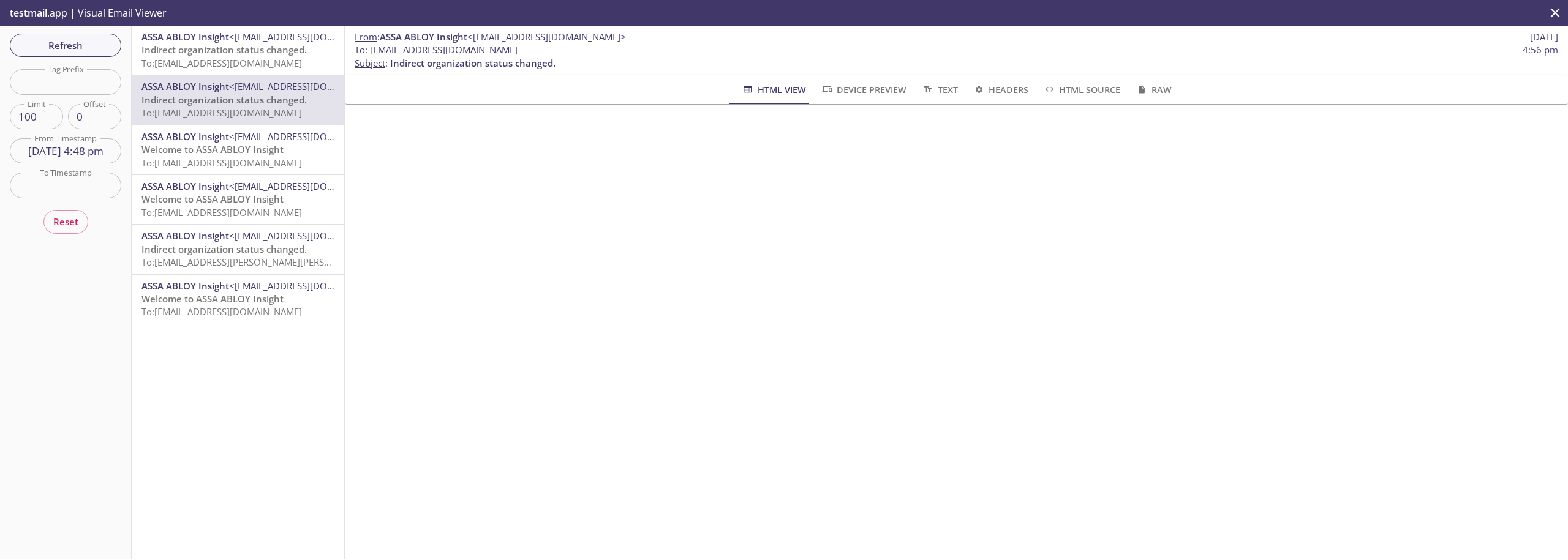
click at [185, 30] on div "ASSA ABLOY Insight <[EMAIL_ADDRESS][DOMAIN_NAME]> Indirect organization status …" at bounding box center [237, 50] width 212 height 49
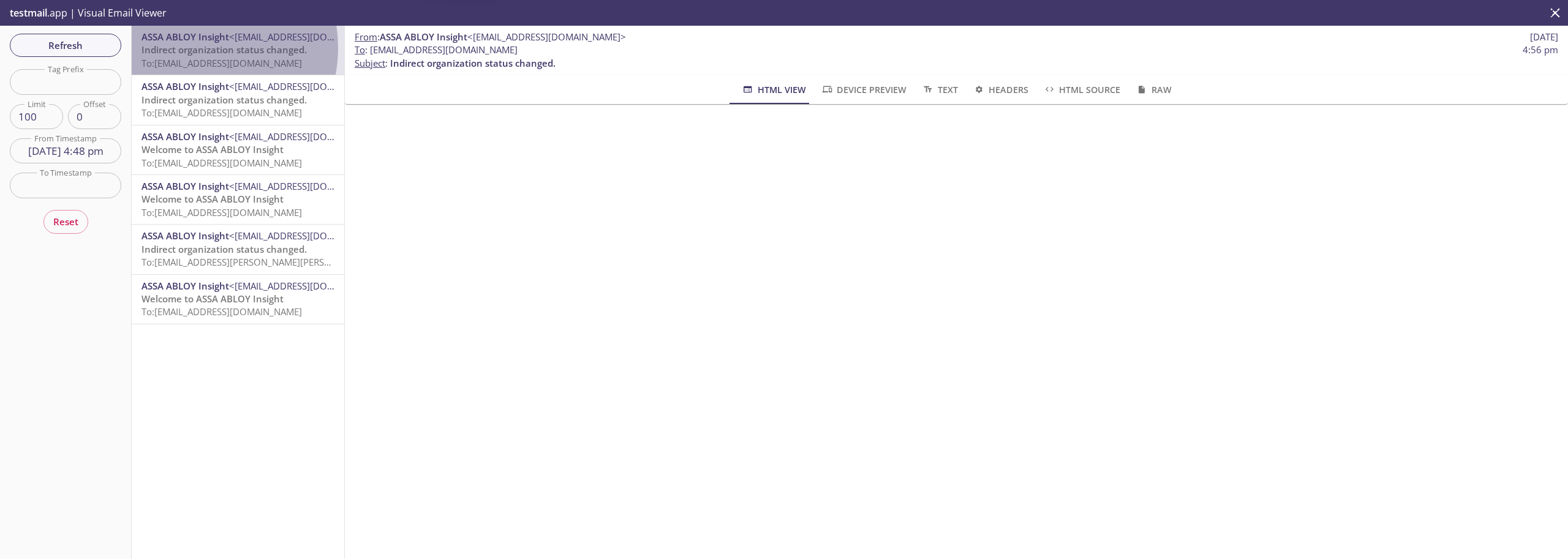
click at [190, 48] on span "Indirect organization status changed." at bounding box center [224, 50] width 165 height 12
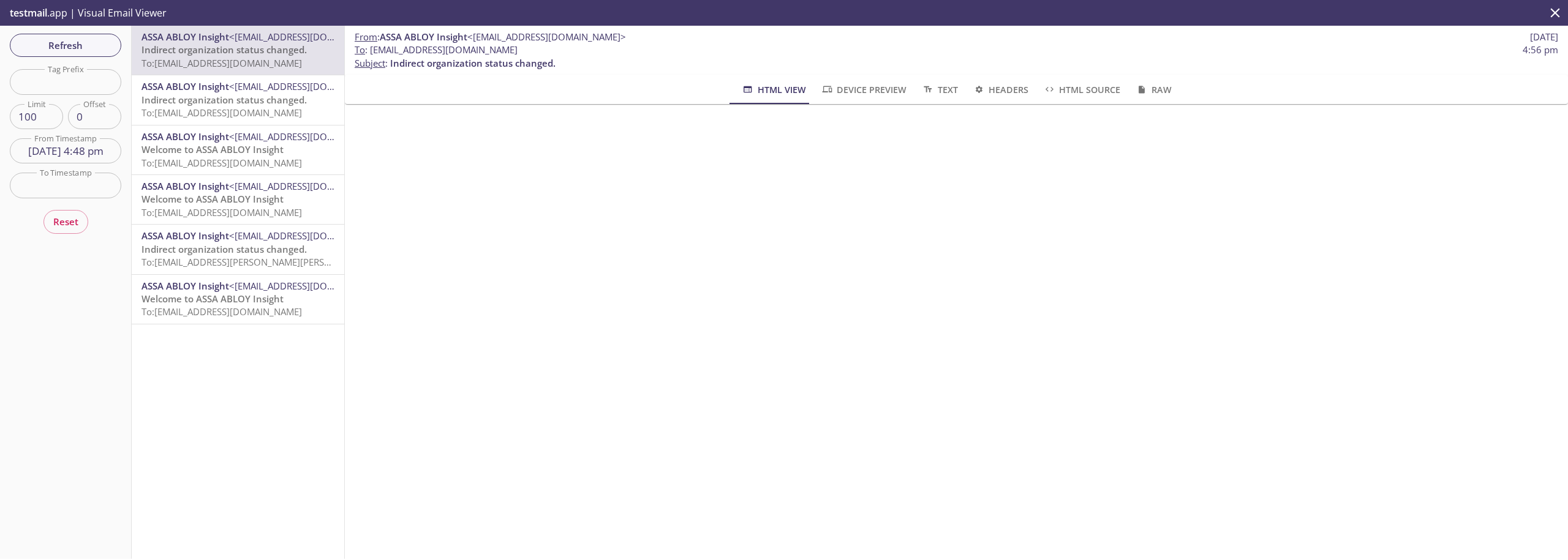
click at [259, 136] on span "<[EMAIL_ADDRESS][DOMAIN_NAME]>" at bounding box center [308, 136] width 159 height 12
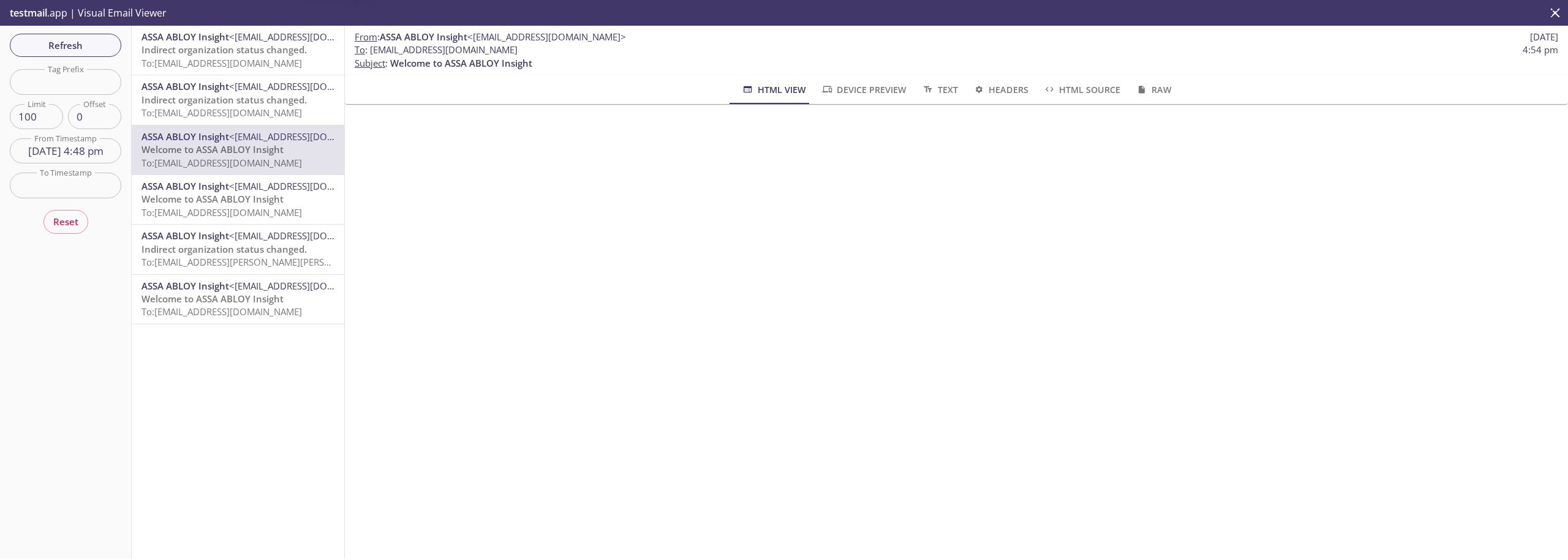
click at [269, 194] on span "Welcome to ASSA ABLOY Insight" at bounding box center [212, 198] width 142 height 12
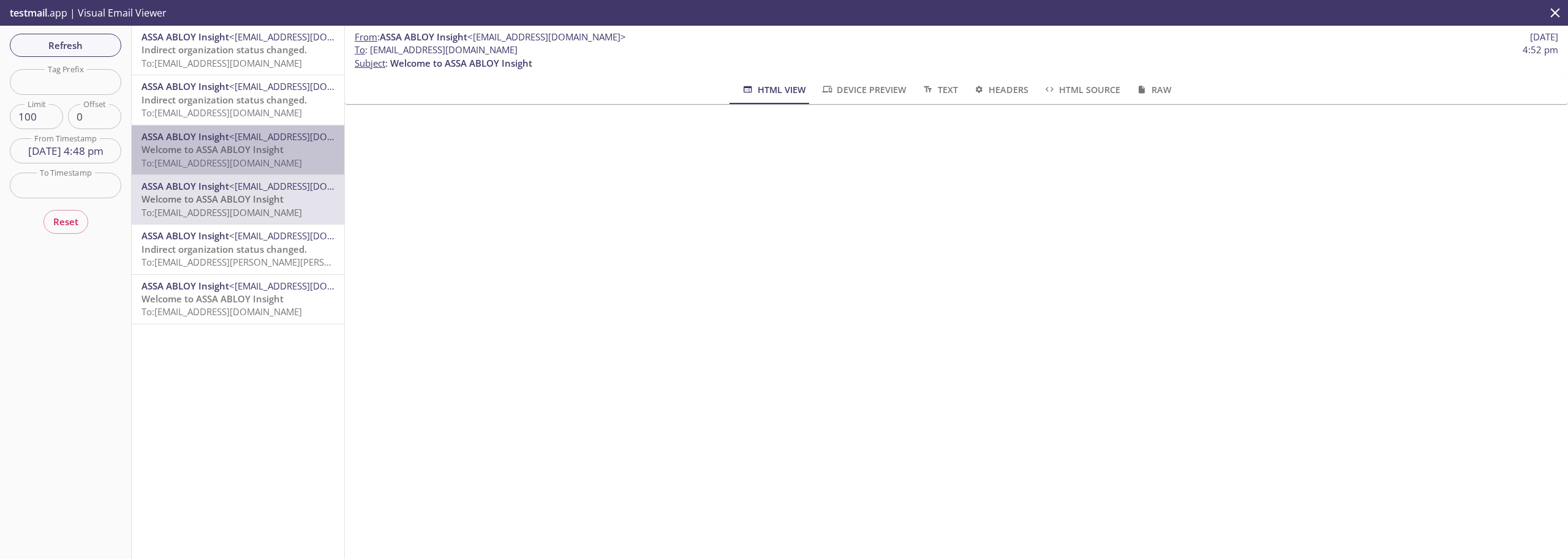
click at [268, 167] on span "To: [EMAIL_ADDRESS][DOMAIN_NAME]" at bounding box center [222, 163] width 160 height 12
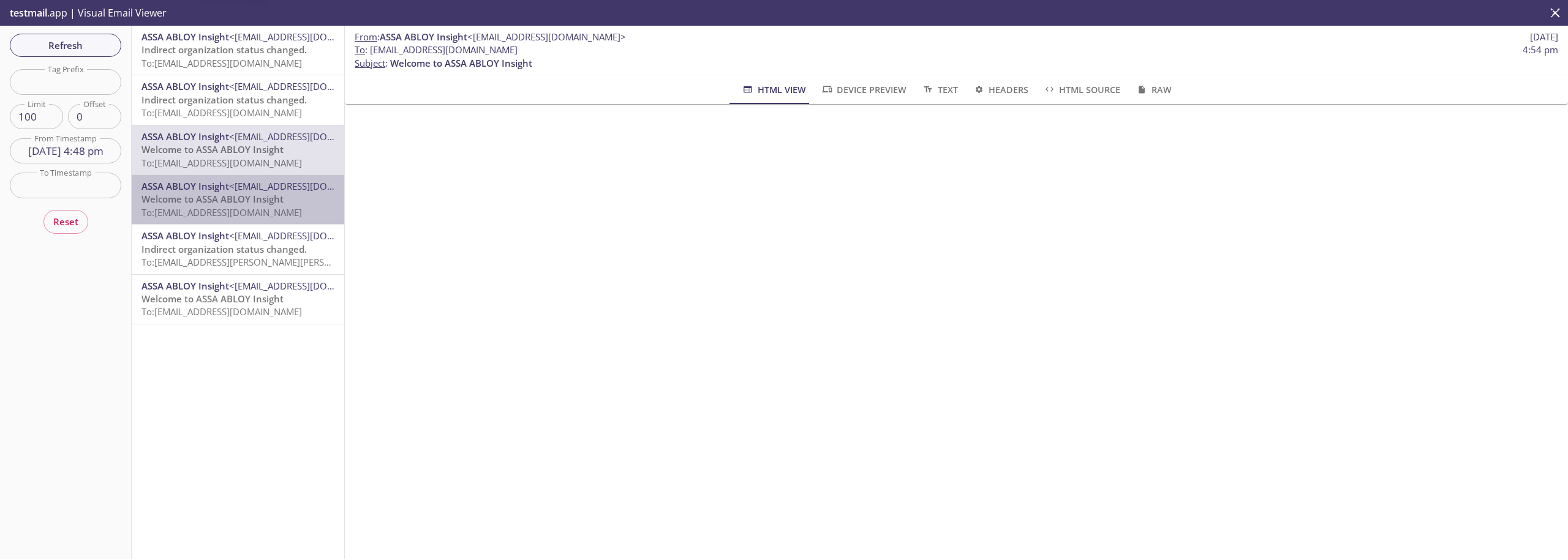
click at [269, 196] on span "Welcome to ASSA ABLOY Insight" at bounding box center [212, 198] width 142 height 12
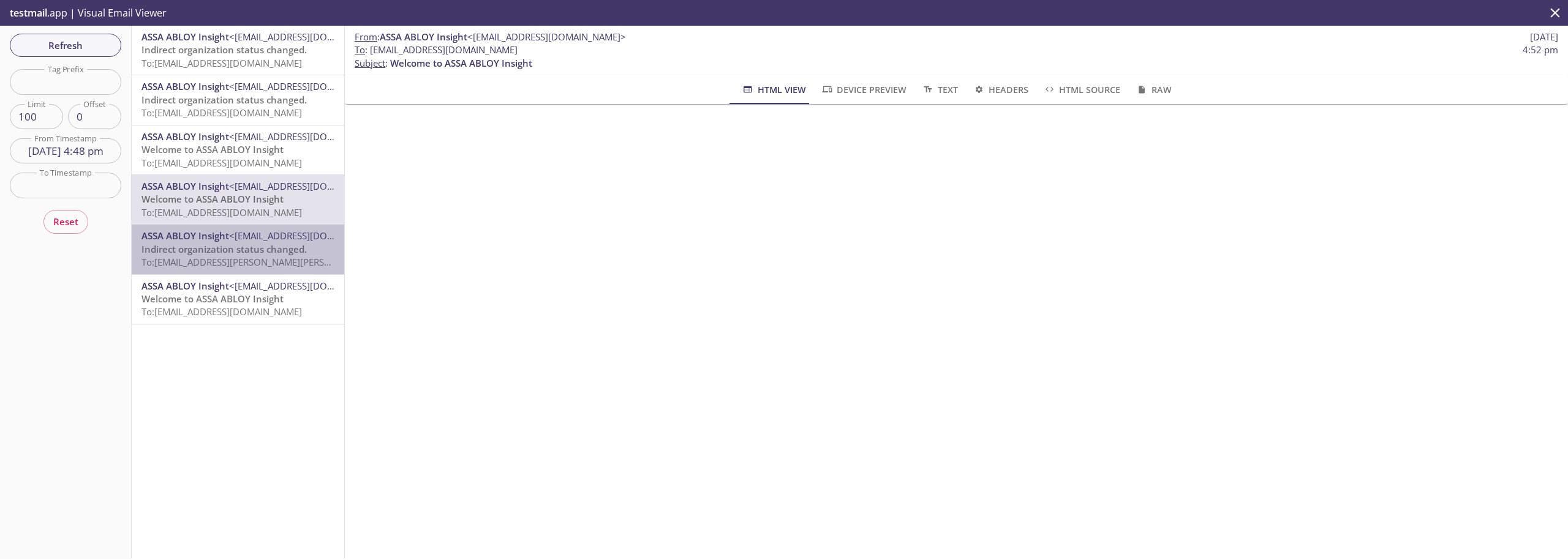
click at [257, 240] on span "<[EMAIL_ADDRESS][DOMAIN_NAME]>" at bounding box center [308, 235] width 159 height 12
